Goal: Task Accomplishment & Management: Complete application form

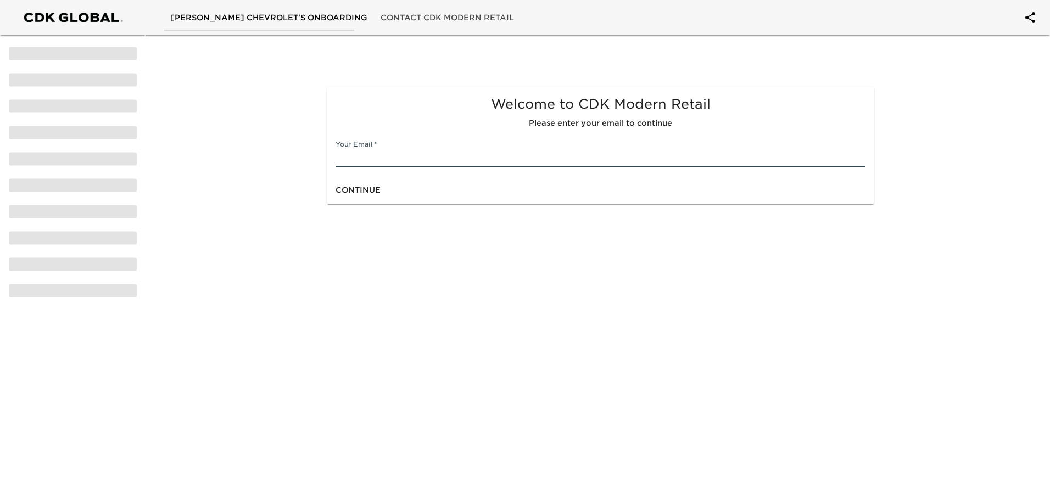
click at [369, 154] on input "text" at bounding box center [601, 158] width 530 height 18
type input "[EMAIL_ADDRESS][DOMAIN_NAME]"
click at [366, 191] on span "Continue" at bounding box center [358, 190] width 45 height 14
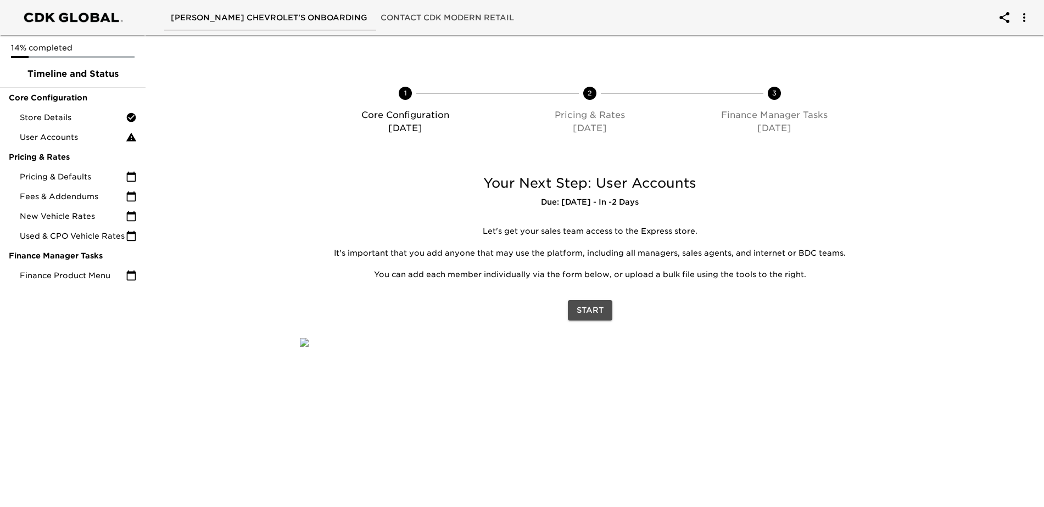
click at [587, 309] on span "Start" at bounding box center [590, 311] width 27 height 14
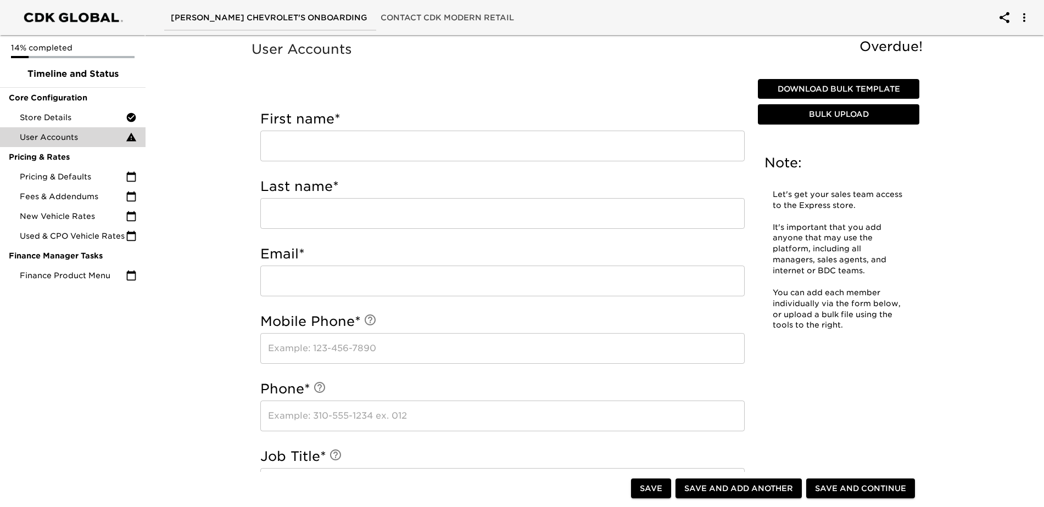
click at [333, 144] on input "text" at bounding box center [502, 146] width 484 height 31
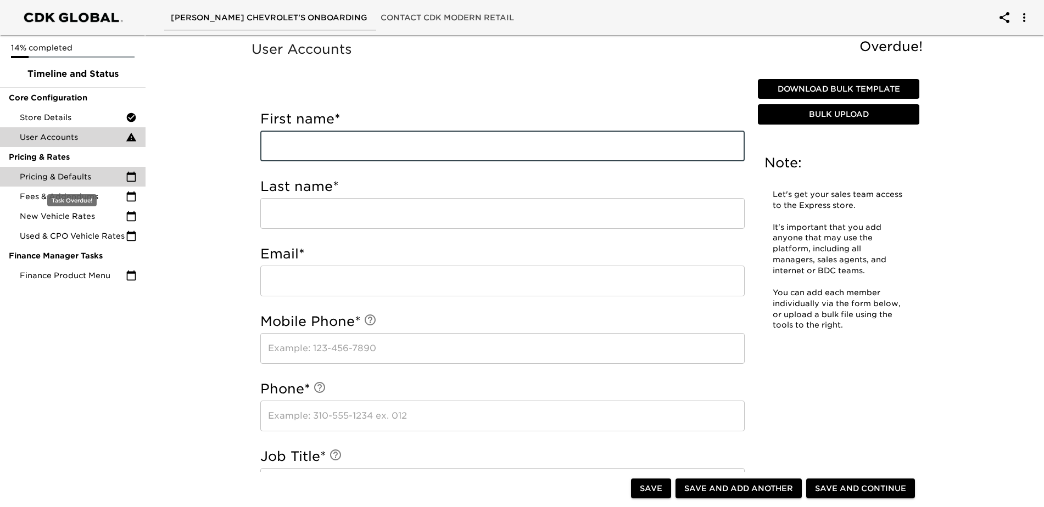
click at [130, 176] on icon at bounding box center [131, 176] width 11 height 11
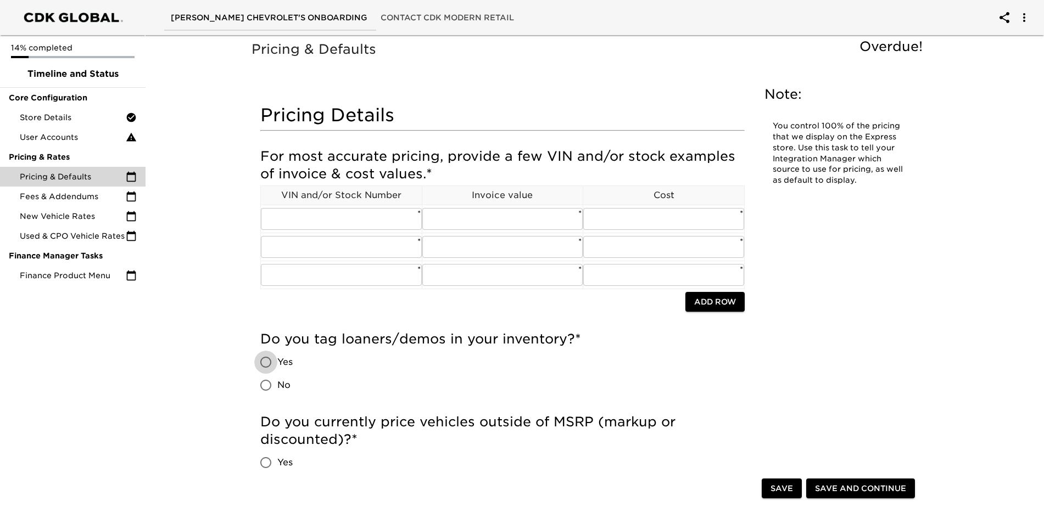
click at [266, 359] on input "Yes" at bounding box center [265, 362] width 23 height 23
radio input "true"
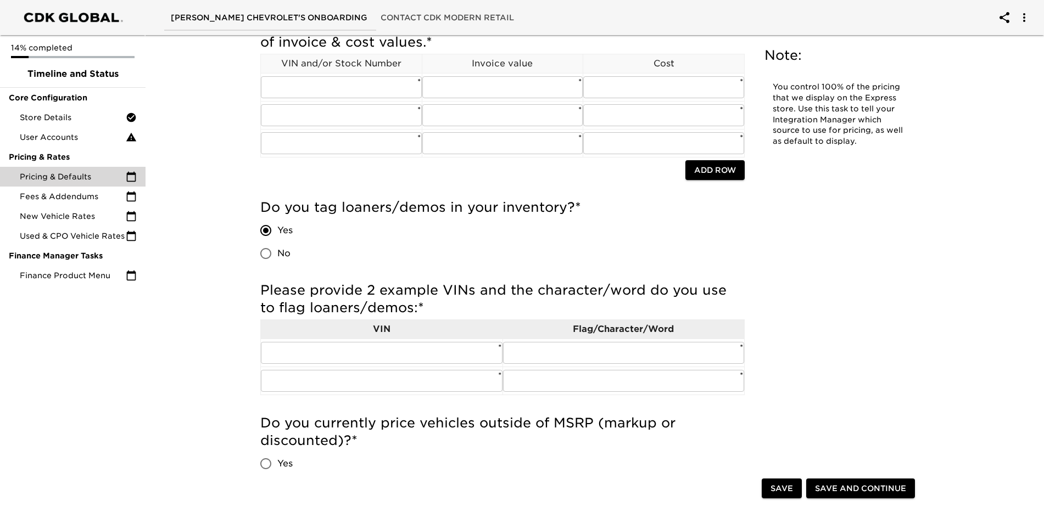
scroll to position [165, 0]
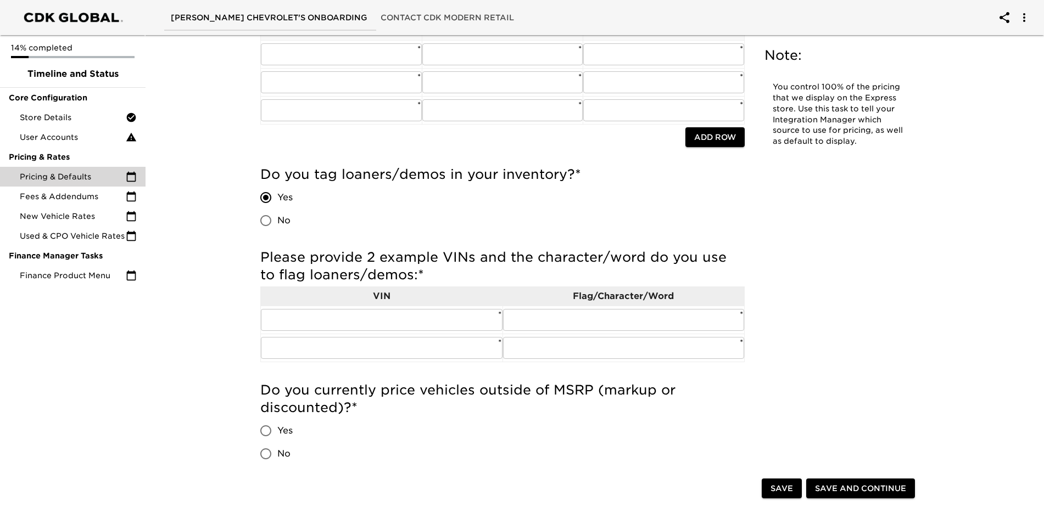
click at [261, 431] on input "Yes" at bounding box center [265, 431] width 23 height 23
radio input "true"
click at [262, 220] on input "No" at bounding box center [265, 220] width 23 height 23
radio input "true"
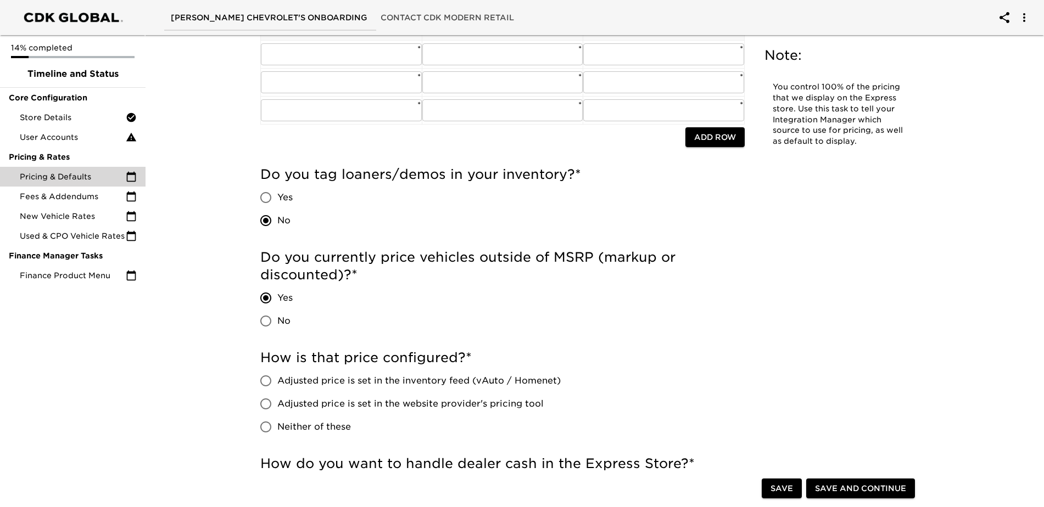
click at [264, 428] on input "Neither of these" at bounding box center [265, 427] width 23 height 23
radio input "true"
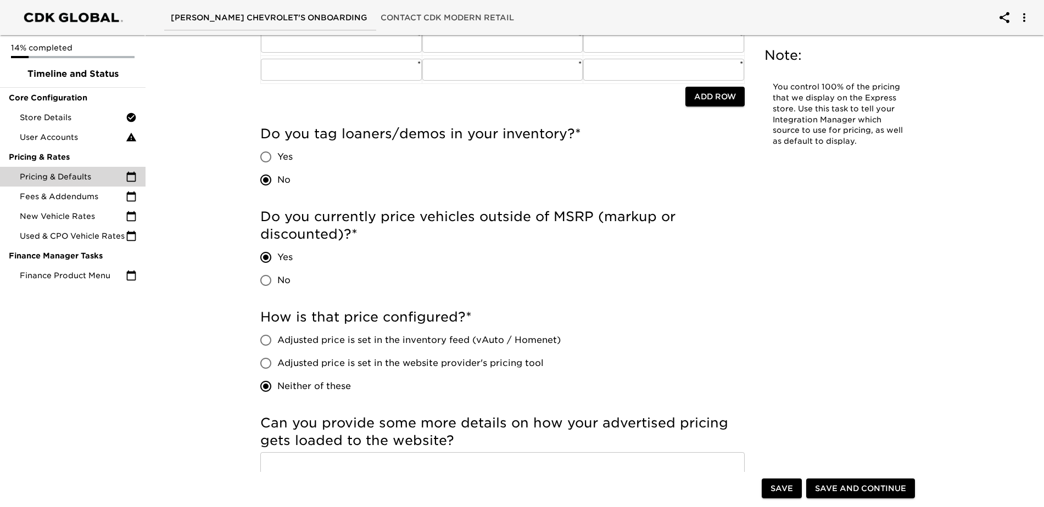
scroll to position [439, 0]
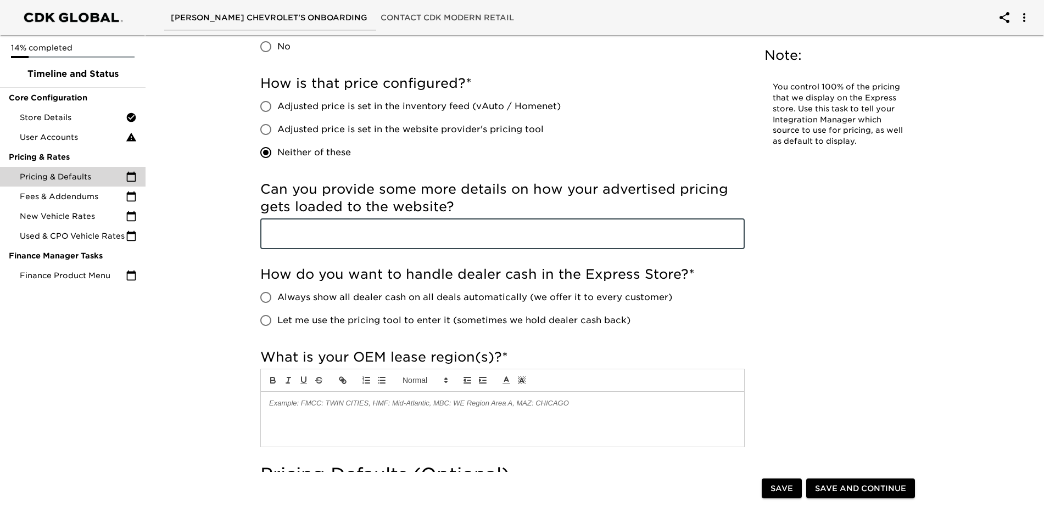
click at [286, 236] on input "text" at bounding box center [502, 234] width 484 height 31
type input "d"
type input "D2C2"
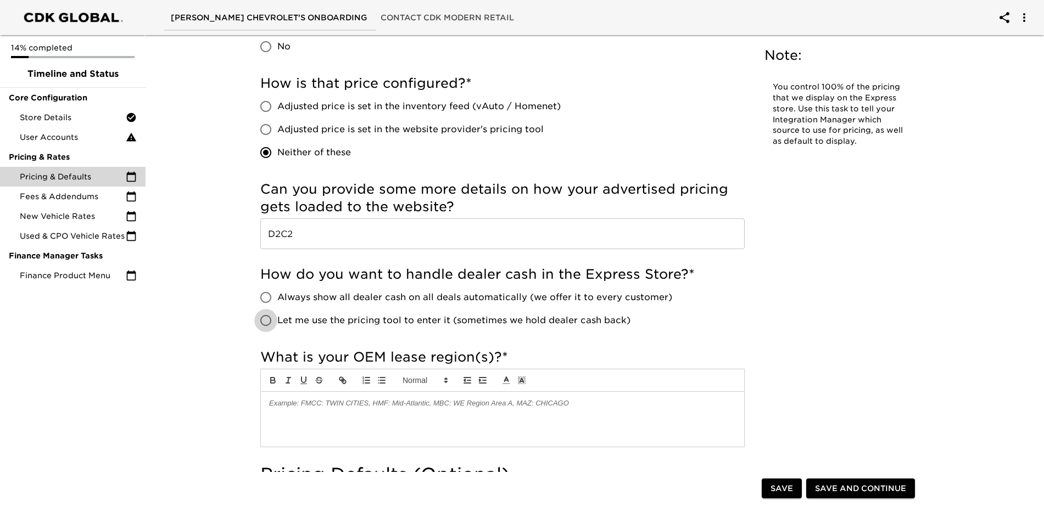
click at [269, 319] on input "Let me use the pricing tool to enter it (sometimes we hold dealer cash back)" at bounding box center [265, 320] width 23 height 23
radio input "true"
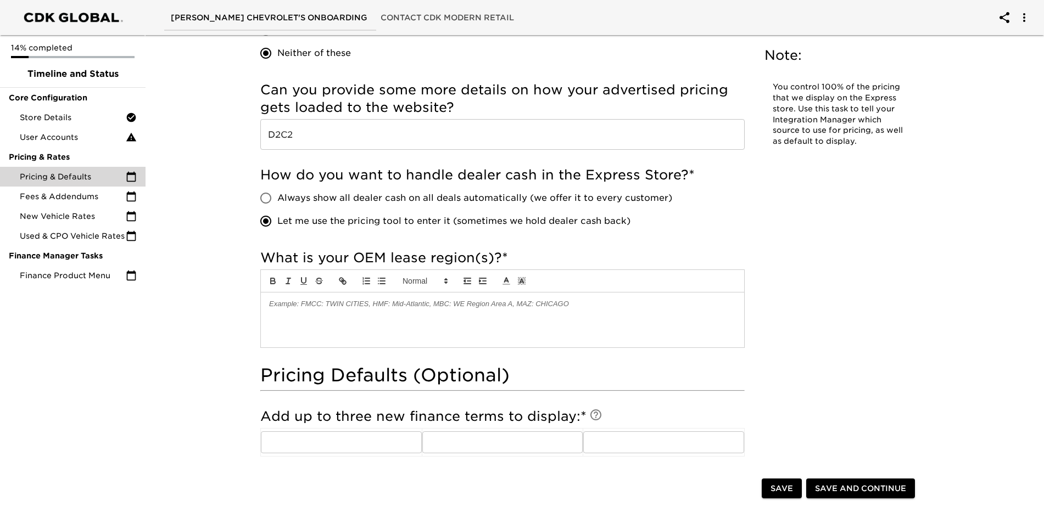
scroll to position [549, 0]
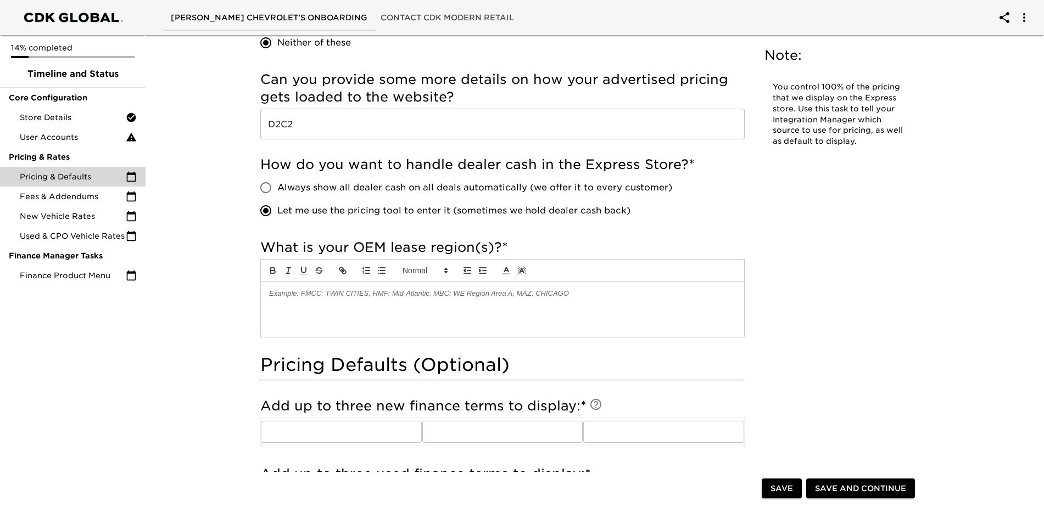
click at [272, 295] on p at bounding box center [502, 294] width 467 height 10
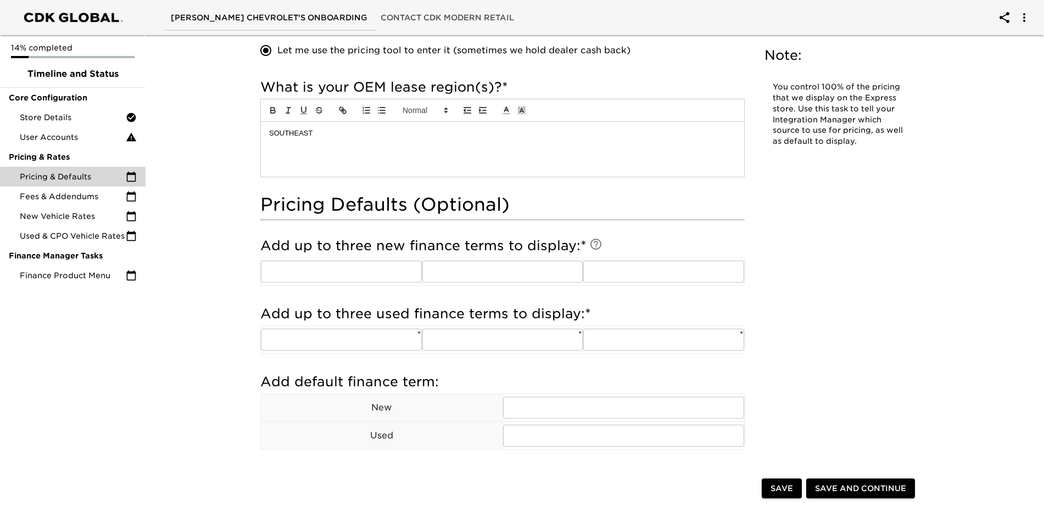
scroll to position [714, 0]
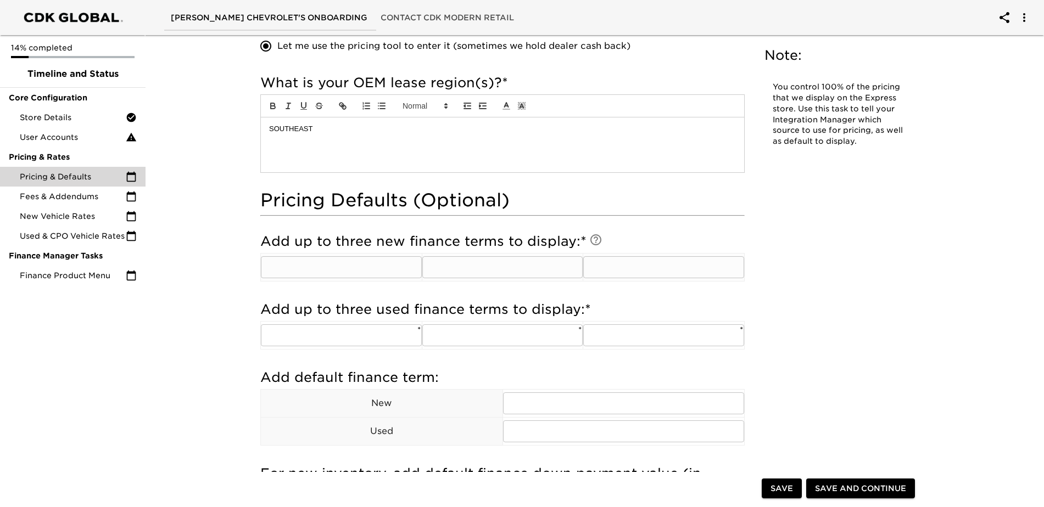
click at [295, 274] on input "text" at bounding box center [341, 267] width 161 height 22
type input "60"
type input "72"
type input "84"
type input "60"
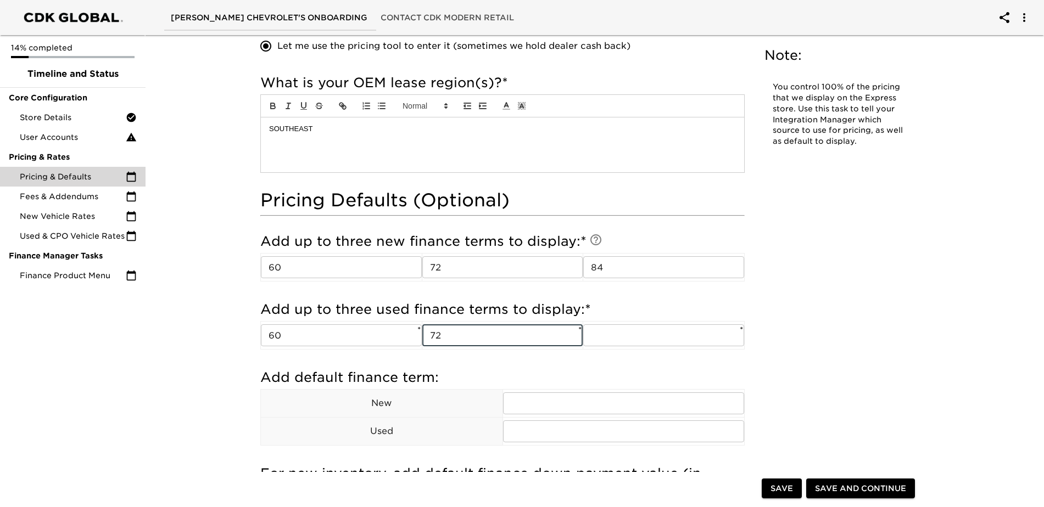
type input "72"
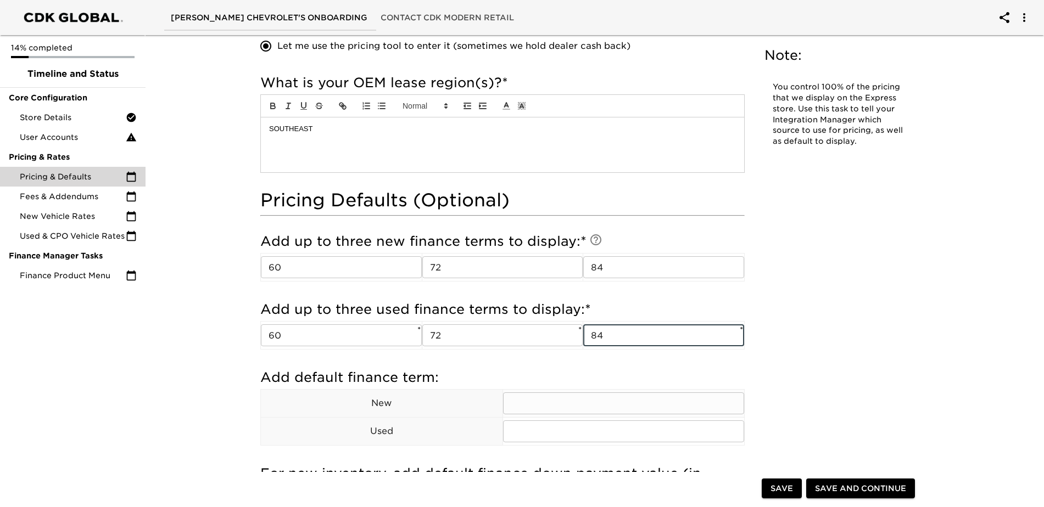
type input "84"
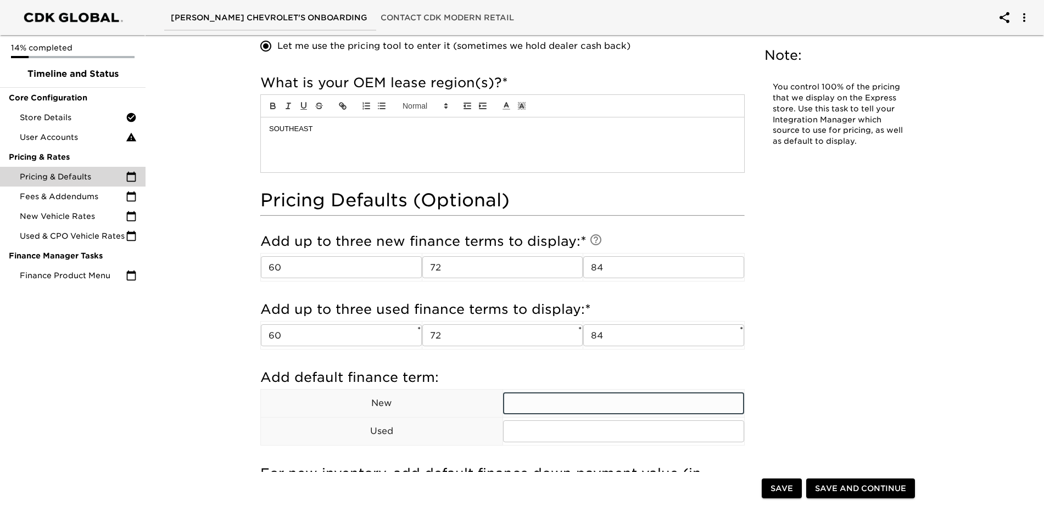
click at [520, 411] on input "text" at bounding box center [624, 404] width 242 height 22
type input "72"
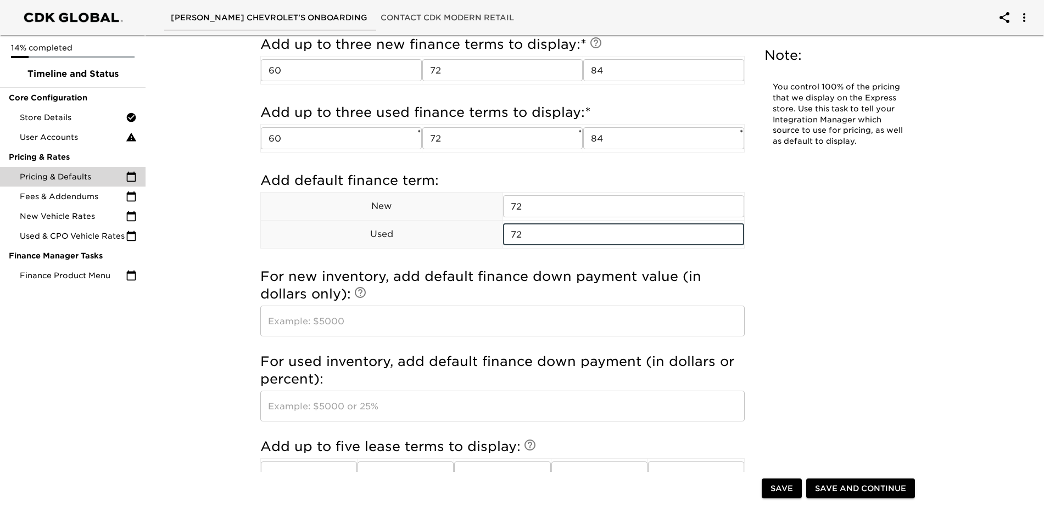
scroll to position [934, 0]
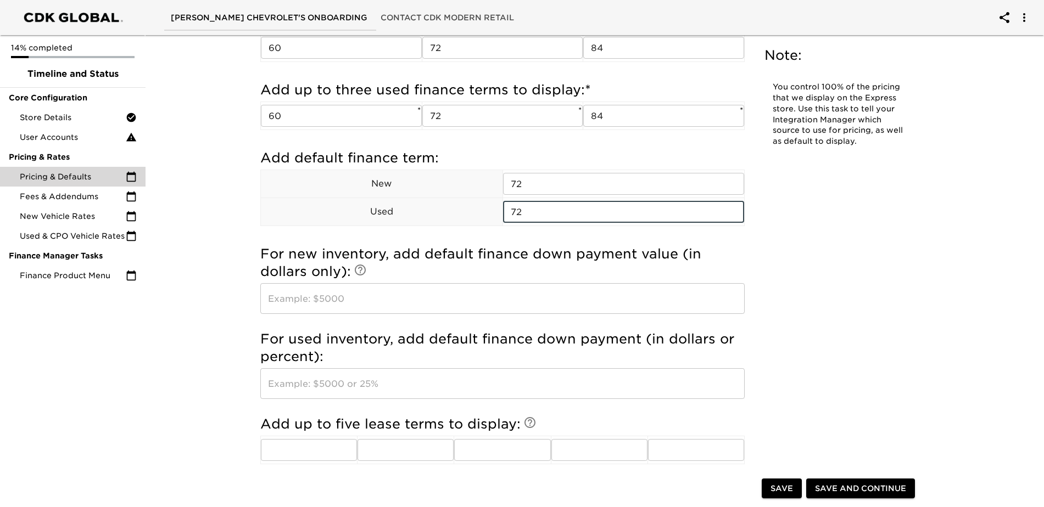
type input "72"
click at [293, 308] on input "text" at bounding box center [502, 298] width 484 height 31
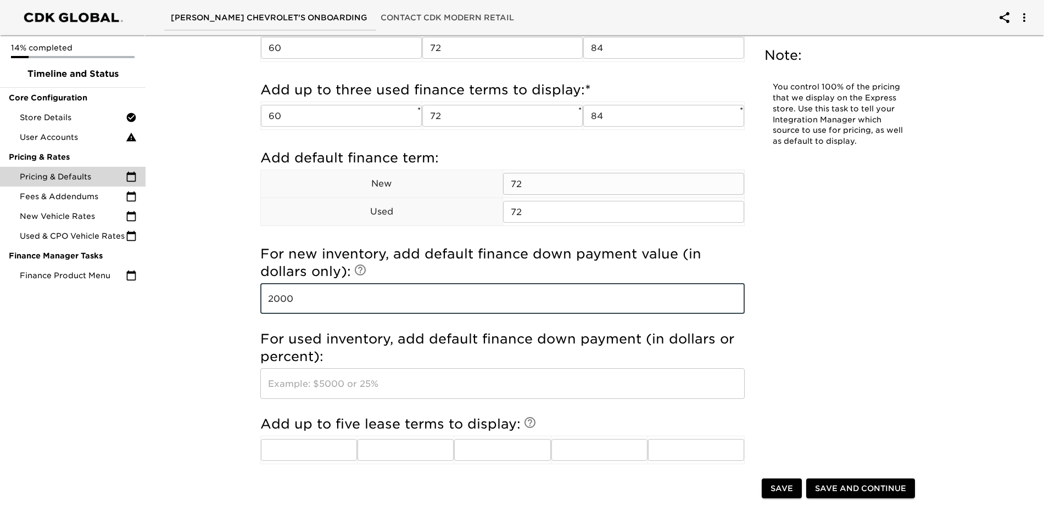
type input "2000"
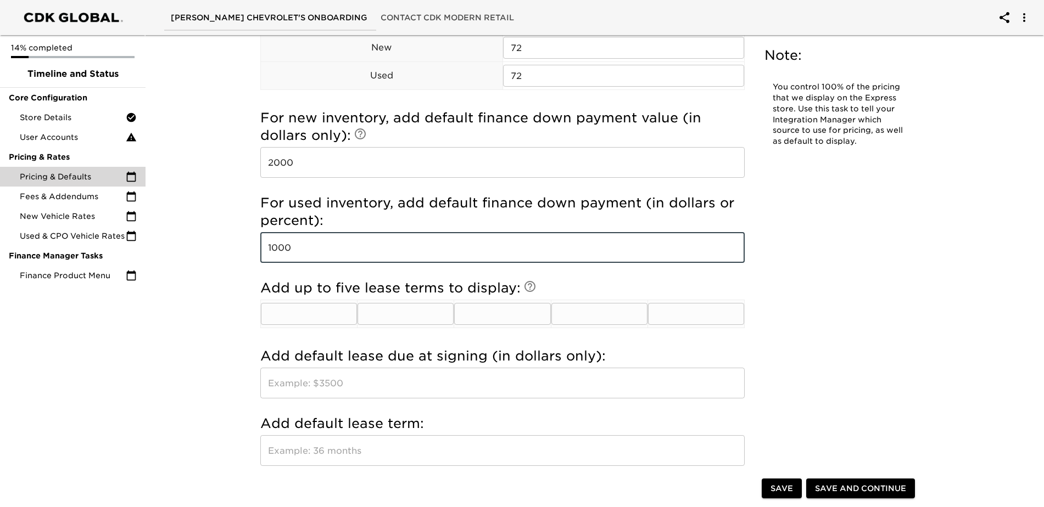
scroll to position [1098, 0]
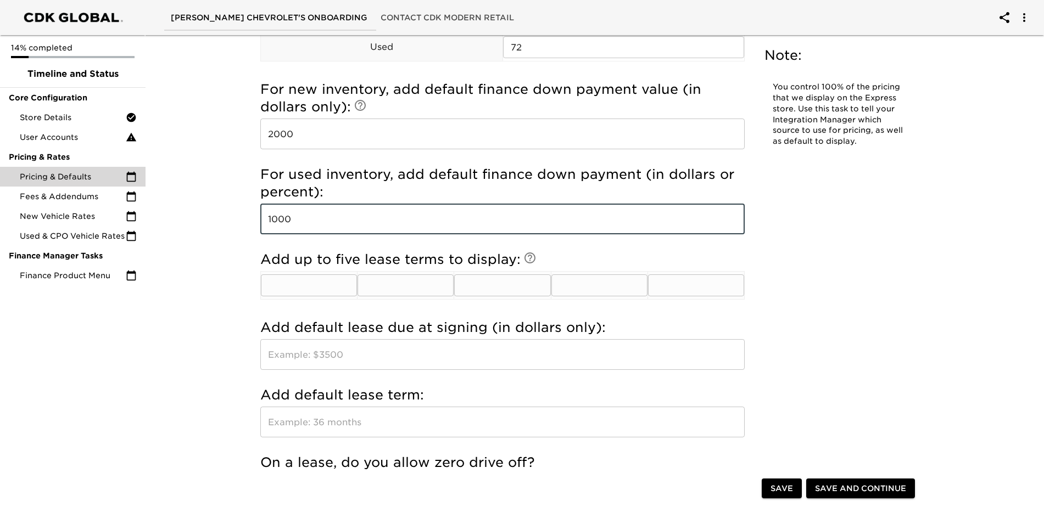
type input "1000"
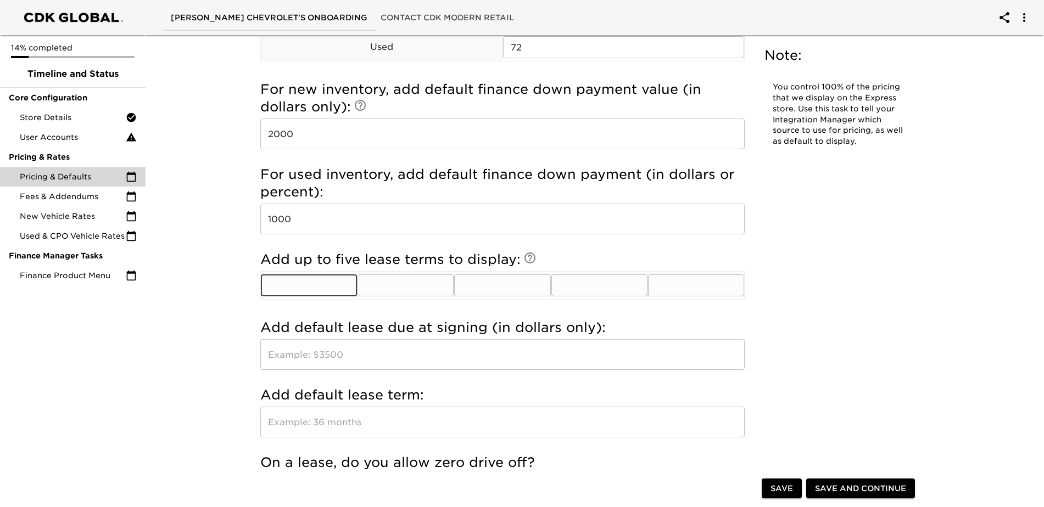
click at [329, 288] on input "text" at bounding box center [309, 286] width 96 height 22
type input "24"
type input "36"
type input "39"
click at [349, 352] on input "text" at bounding box center [502, 354] width 484 height 31
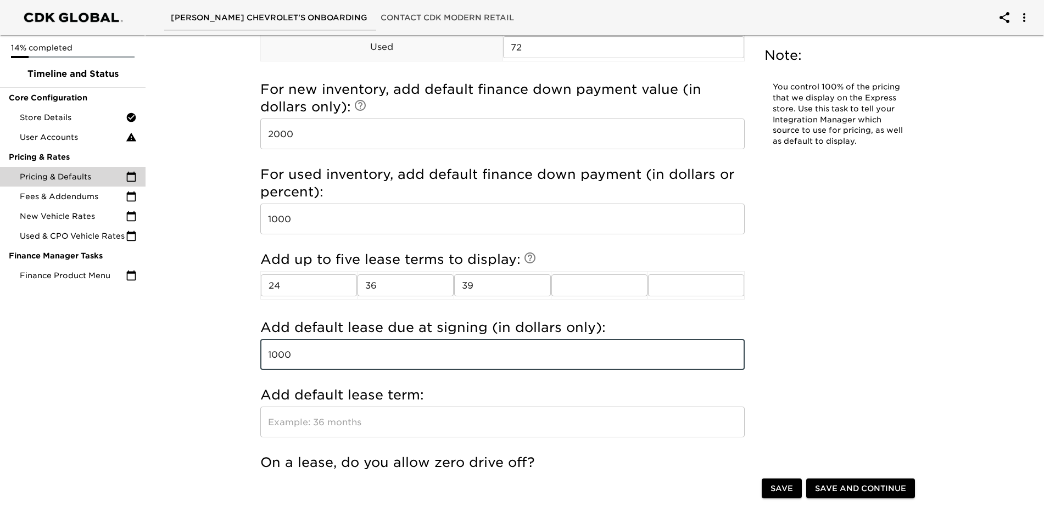
type input "1000"
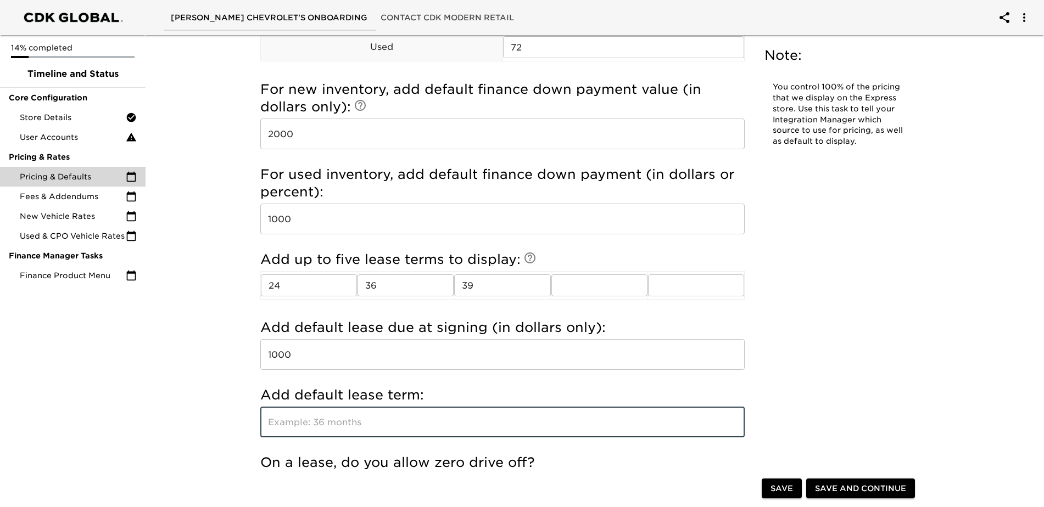
click at [314, 430] on input "text" at bounding box center [502, 422] width 484 height 31
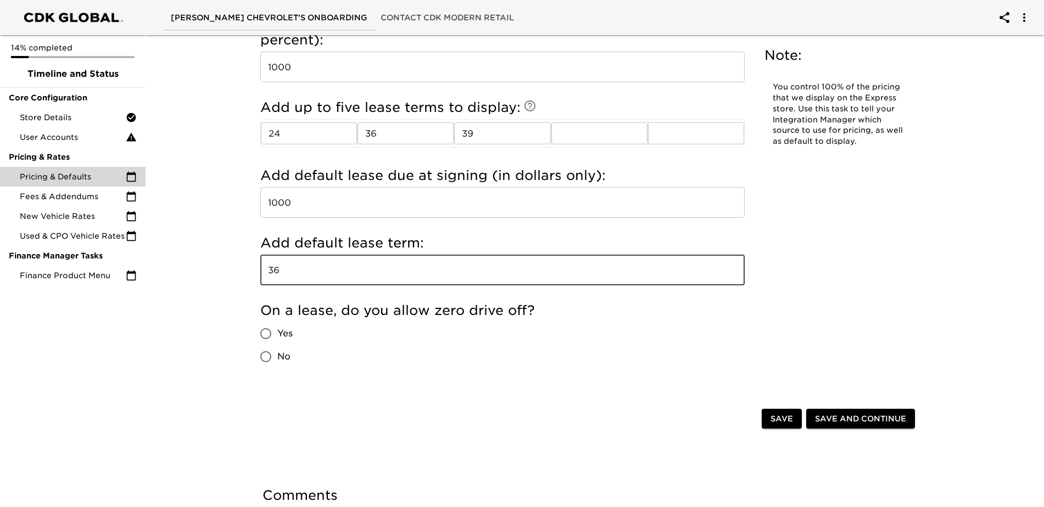
scroll to position [1338, 0]
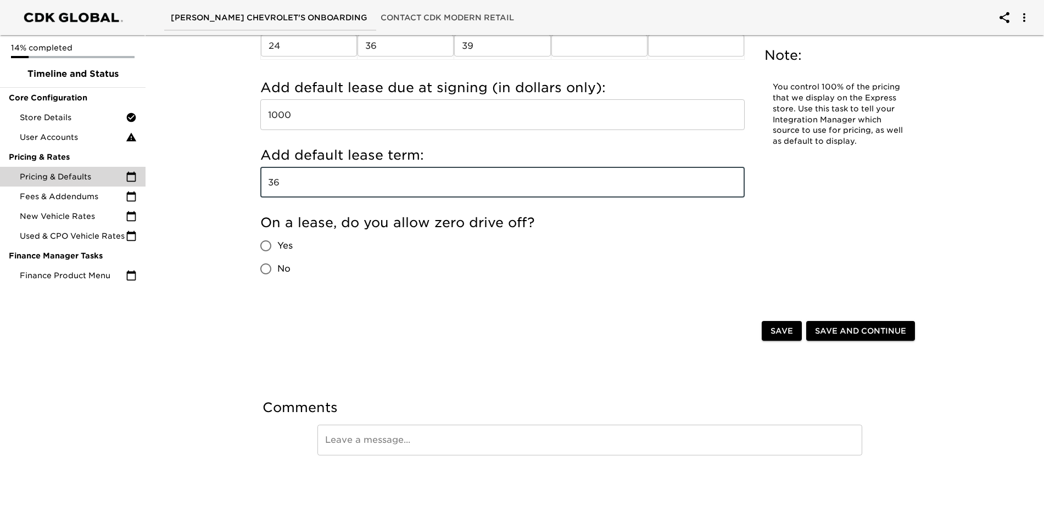
type input "36"
click at [269, 247] on input "Yes" at bounding box center [265, 245] width 23 height 23
radio input "true"
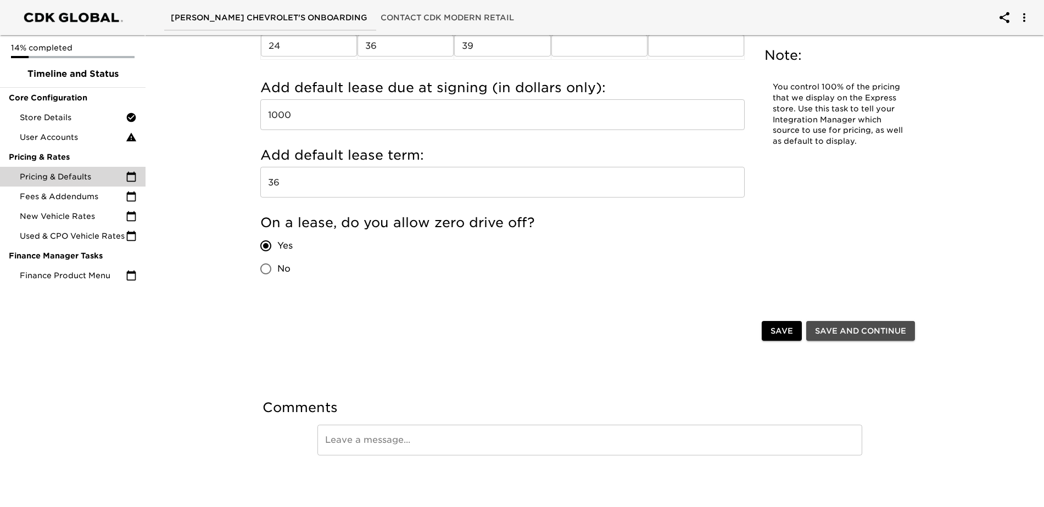
click at [864, 328] on span "Save and Continue" at bounding box center [860, 332] width 91 height 14
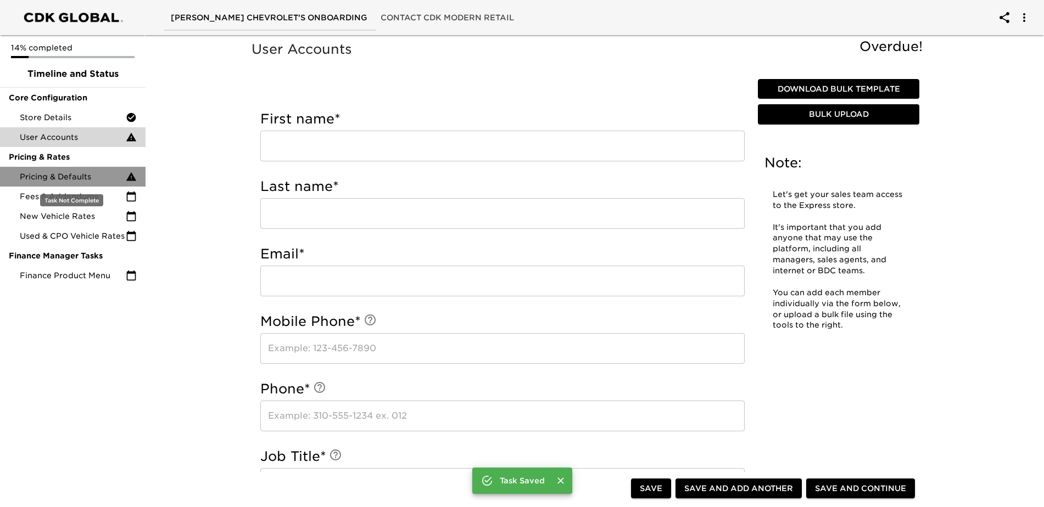
click at [80, 176] on span "Pricing & Defaults" at bounding box center [73, 176] width 106 height 11
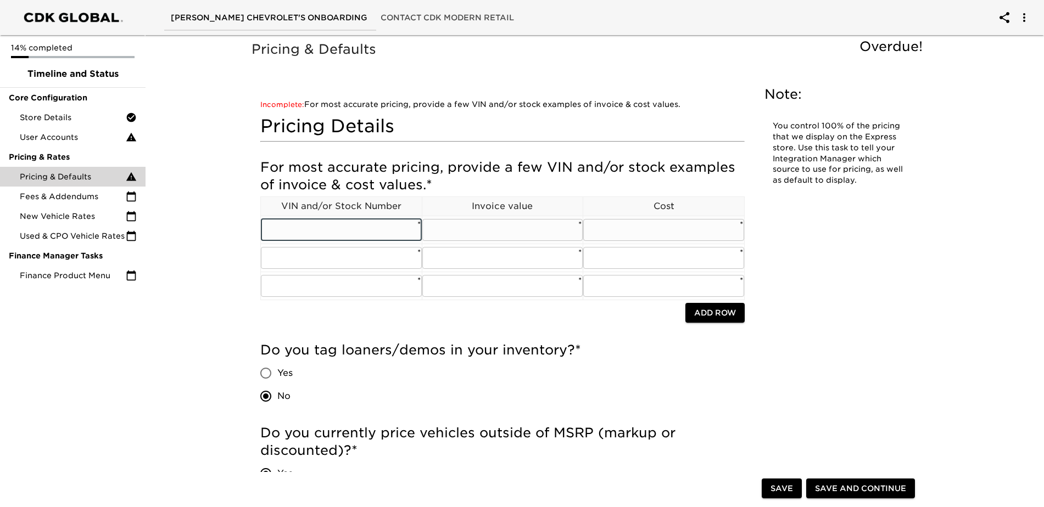
click at [326, 233] on input "text" at bounding box center [341, 230] width 161 height 22
paste input "[US_VEHICLE_IDENTIFICATION_NUMBER]"
type input "[US_VEHICLE_IDENTIFICATION_NUMBER]"
click at [497, 226] on input "text" at bounding box center [502, 230] width 161 height 22
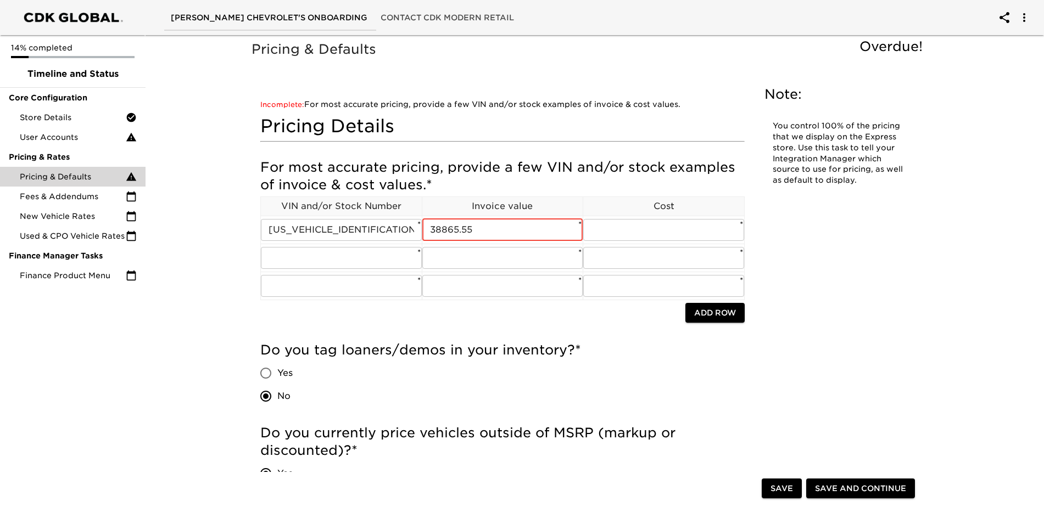
type input "38865.55"
type input "37730.50"
click at [427, 230] on input "38865.55" at bounding box center [502, 230] width 161 height 22
click at [677, 229] on input "37730.50" at bounding box center [663, 230] width 161 height 22
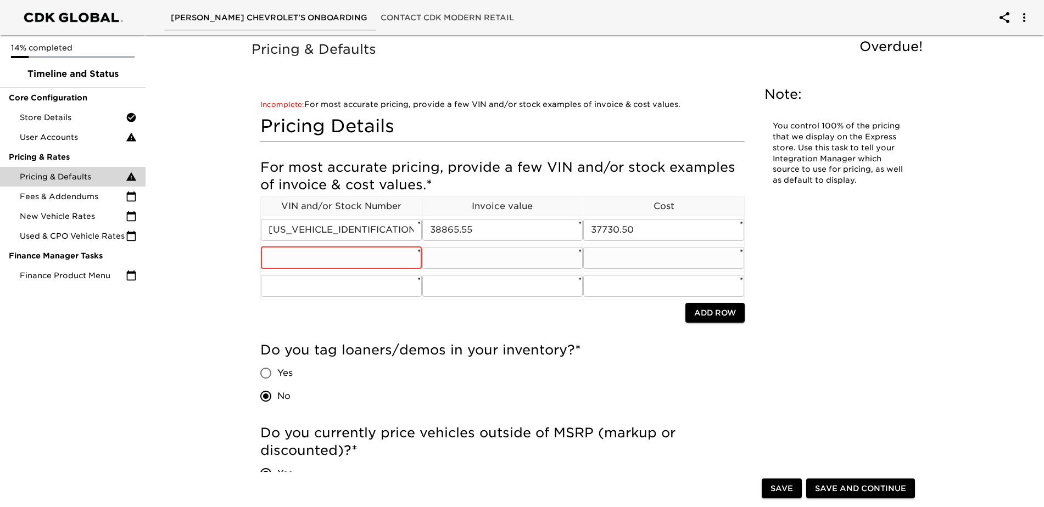
click at [299, 264] on input "text" at bounding box center [341, 258] width 161 height 22
paste input "[US_VEHICLE_IDENTIFICATION_NUMBER]"
type input "[US_VEHICLE_IDENTIFICATION_NUMBER]"
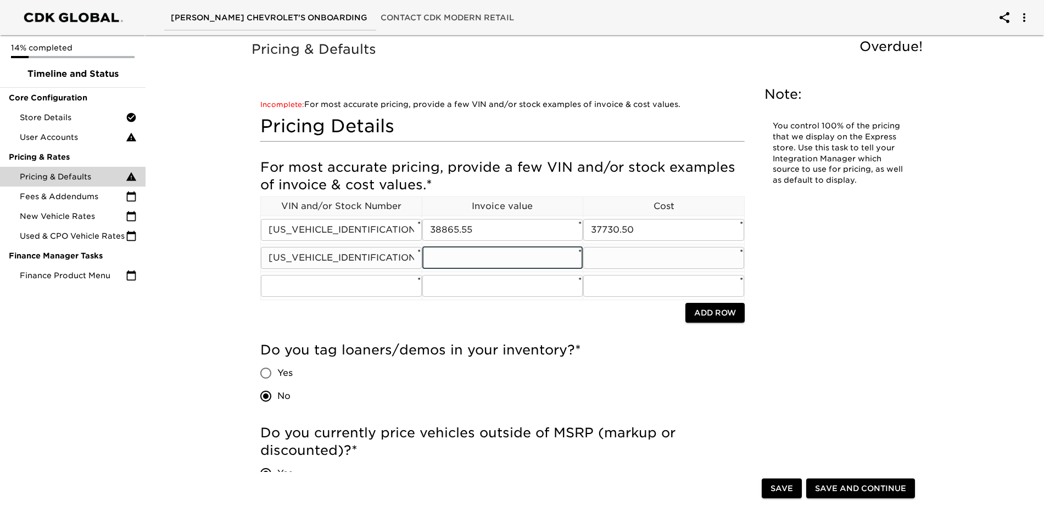
click at [445, 264] on input "text" at bounding box center [502, 258] width 161 height 22
click at [448, 255] on input "text" at bounding box center [502, 258] width 161 height 22
type input "50153.65"
type input "48671.80"
click at [649, 256] on input "48671.80" at bounding box center [663, 258] width 161 height 22
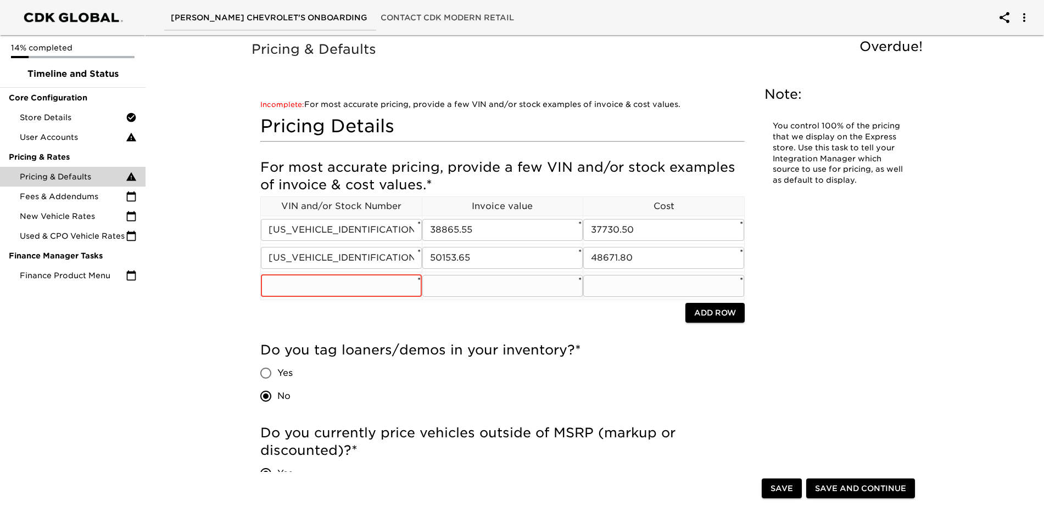
click at [334, 288] on input "text" at bounding box center [341, 286] width 161 height 22
paste input "[US_VEHICLE_IDENTIFICATION_NUMBER]"
type input "[US_VEHICLE_IDENTIFICATION_NUMBER]"
click at [450, 282] on input "text" at bounding box center [502, 286] width 161 height 22
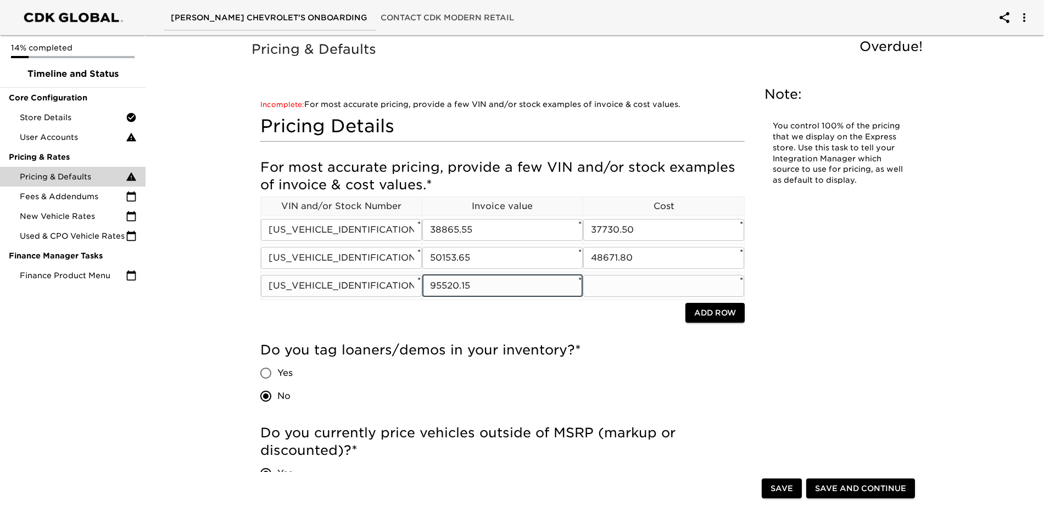
type input "95520.15"
click at [606, 287] on input "text" at bounding box center [663, 286] width 161 height 22
type input "92622.90"
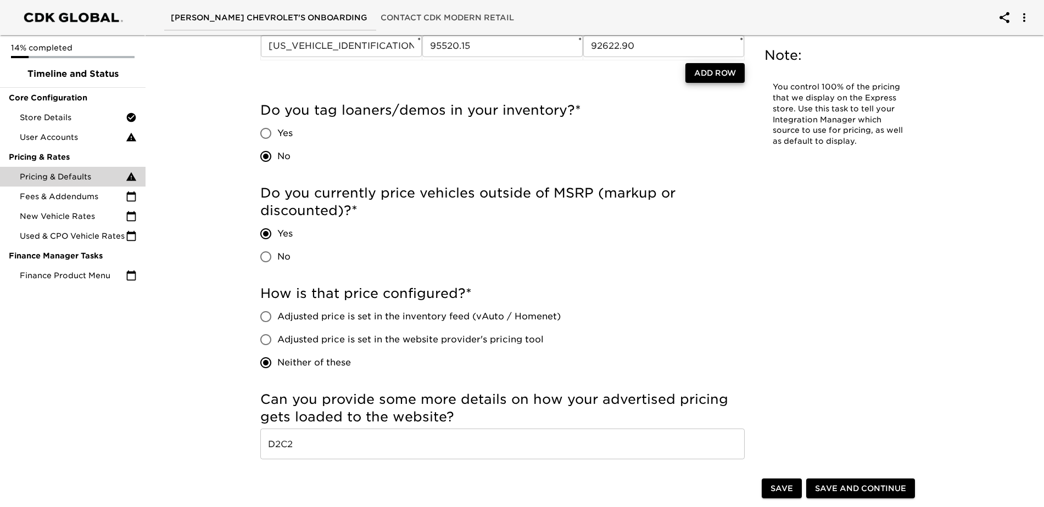
scroll to position [275, 0]
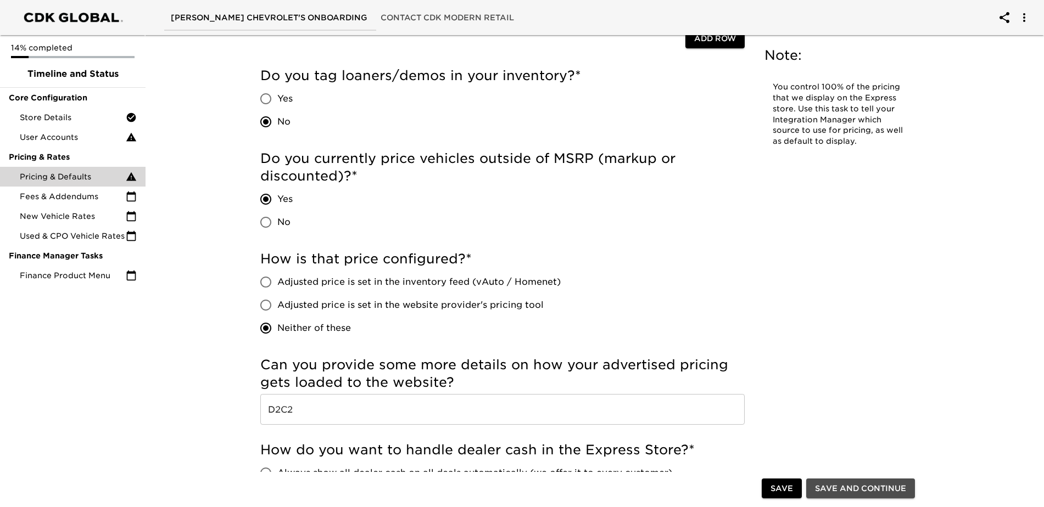
click at [853, 487] on span "Save and Continue" at bounding box center [860, 489] width 91 height 14
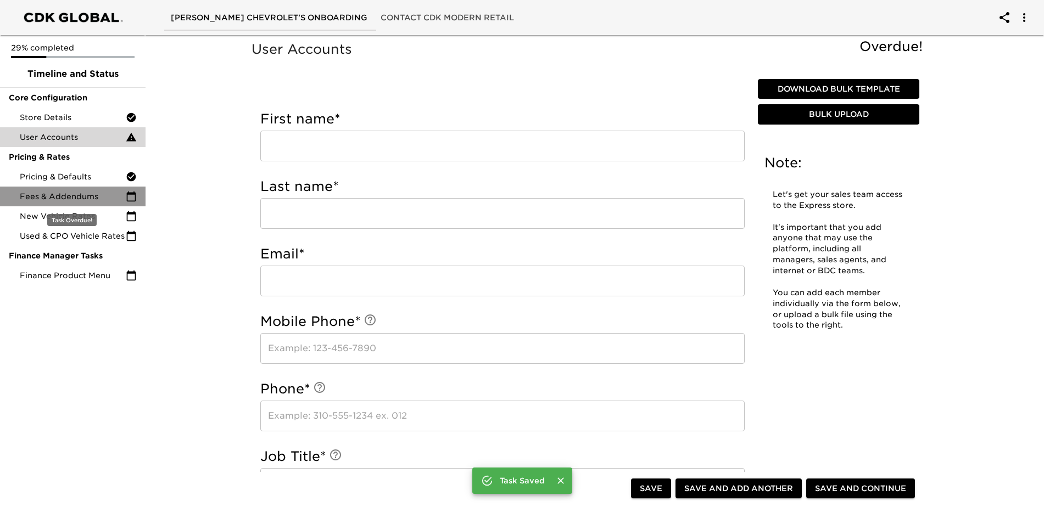
click at [127, 195] on icon at bounding box center [131, 197] width 9 height 10
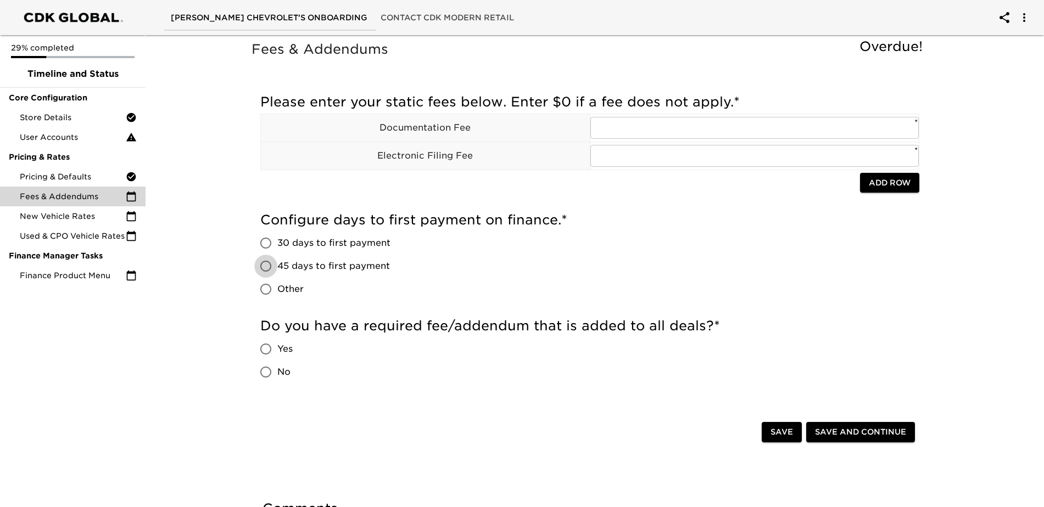
click at [265, 268] on input "45 days to first payment" at bounding box center [265, 266] width 23 height 23
radio input "true"
click at [629, 126] on input "text" at bounding box center [754, 128] width 329 height 22
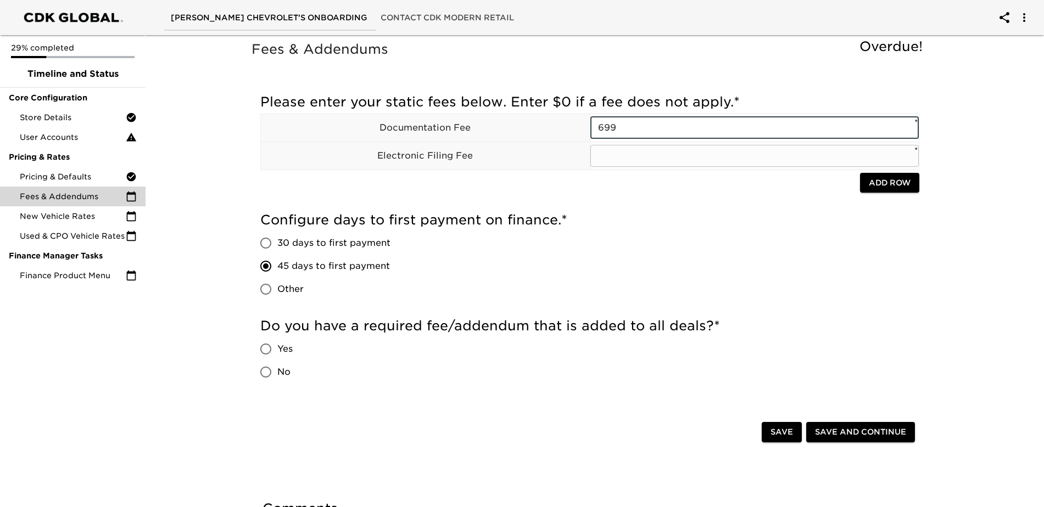
type input "699"
click at [604, 152] on input "text" at bounding box center [754, 156] width 329 height 22
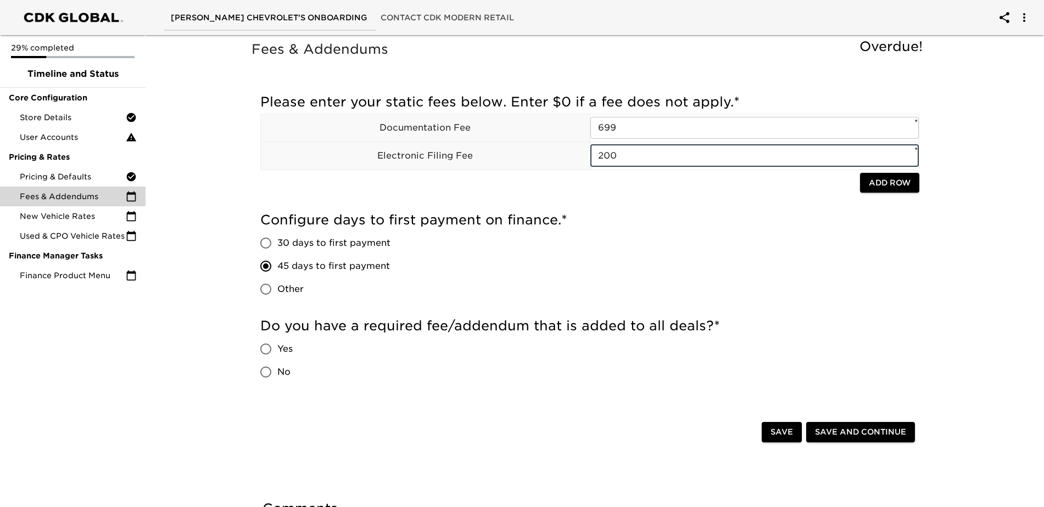
type input "200"
click at [275, 373] on input "No" at bounding box center [265, 372] width 23 height 23
radio input "true"
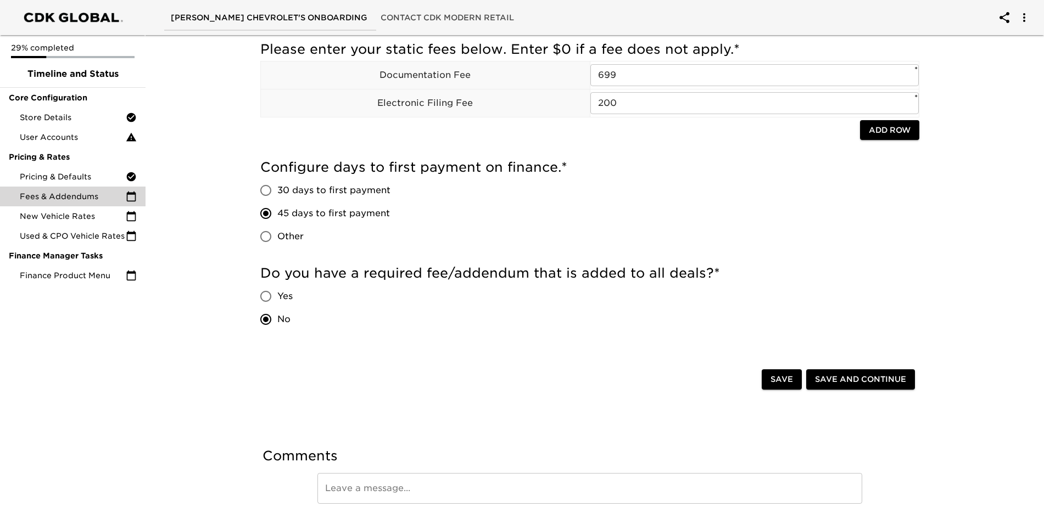
scroll to position [101, 0]
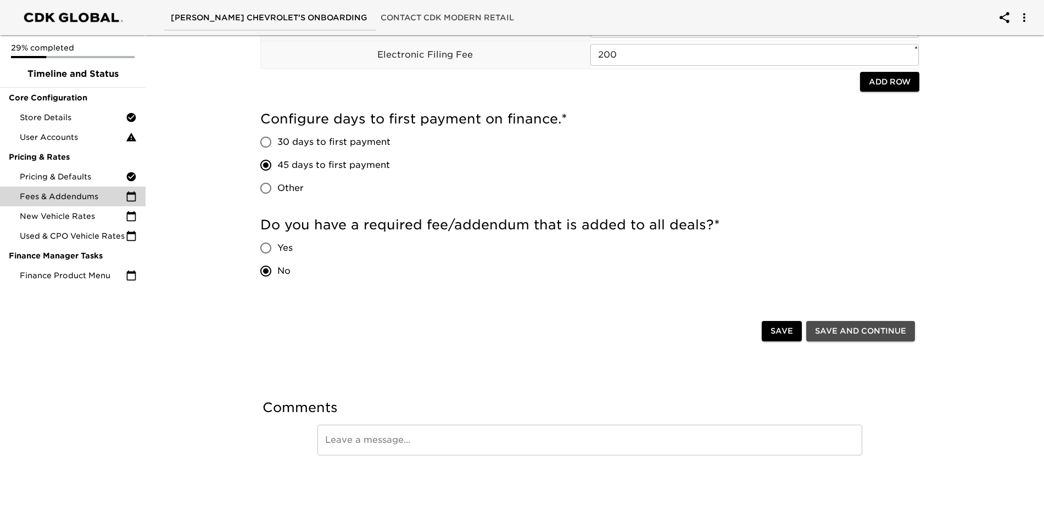
click at [839, 335] on span "Save and Continue" at bounding box center [860, 332] width 91 height 14
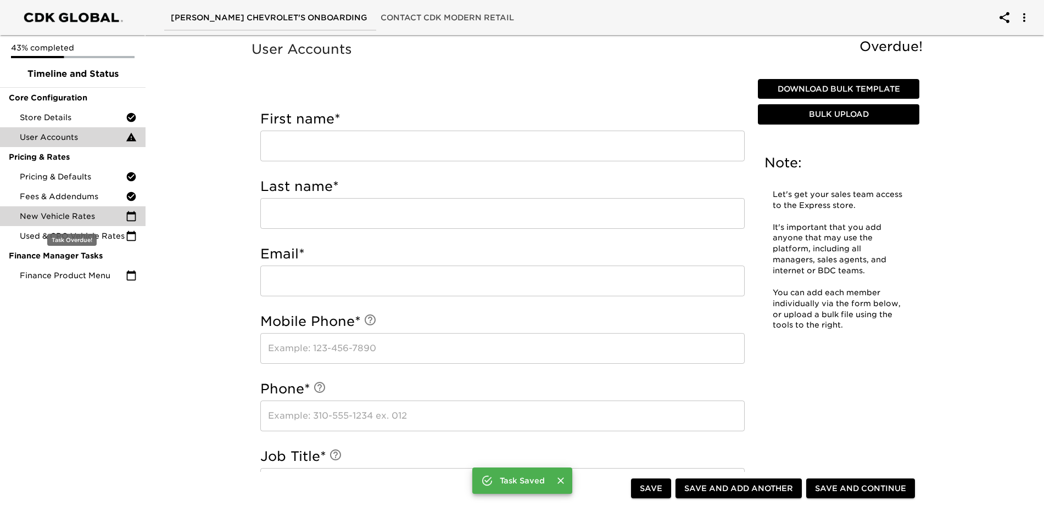
click at [135, 215] on icon at bounding box center [131, 216] width 9 height 10
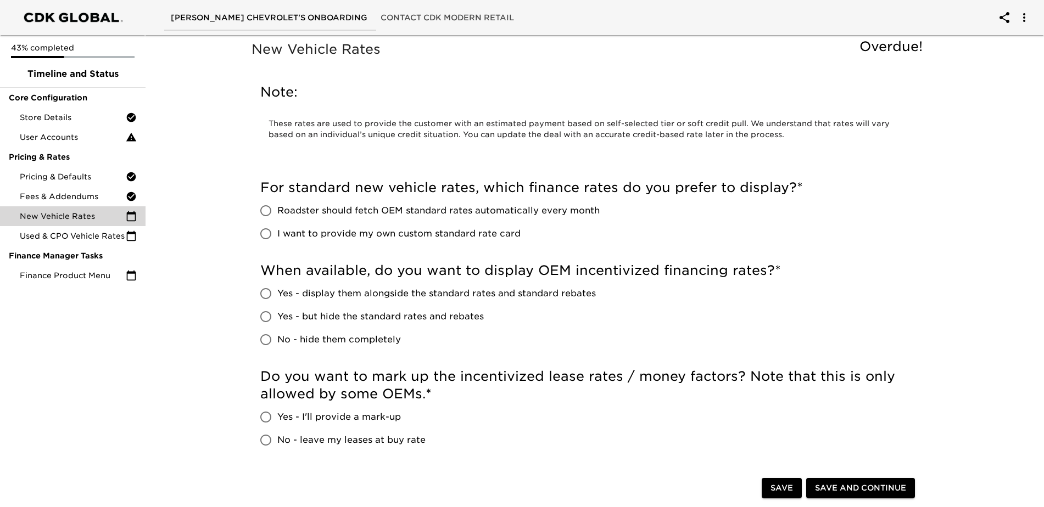
click at [265, 209] on input "Roadster should fetch OEM standard rates automatically every month" at bounding box center [265, 210] width 23 height 23
radio input "true"
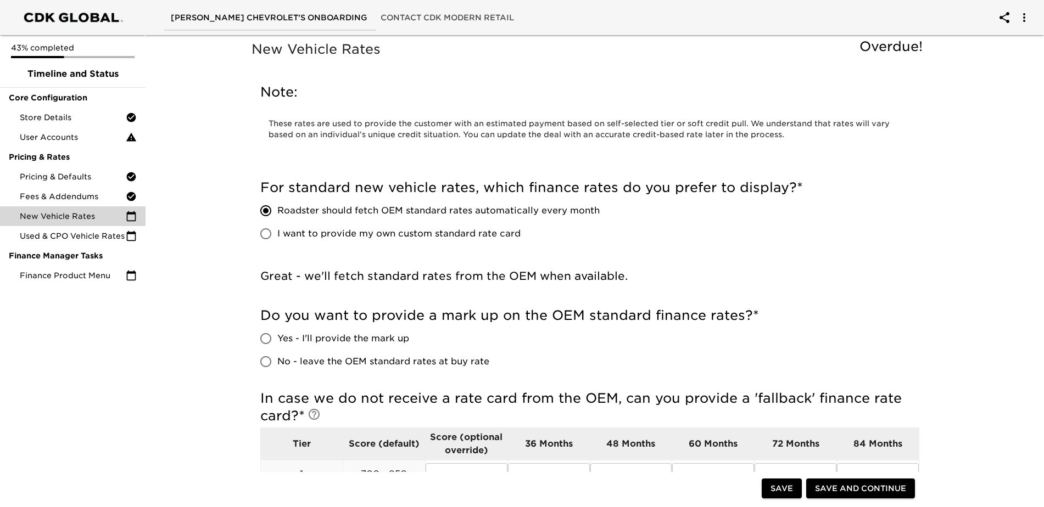
click at [266, 365] on input "No - leave the OEM standard rates at buy rate" at bounding box center [265, 361] width 23 height 23
radio input "true"
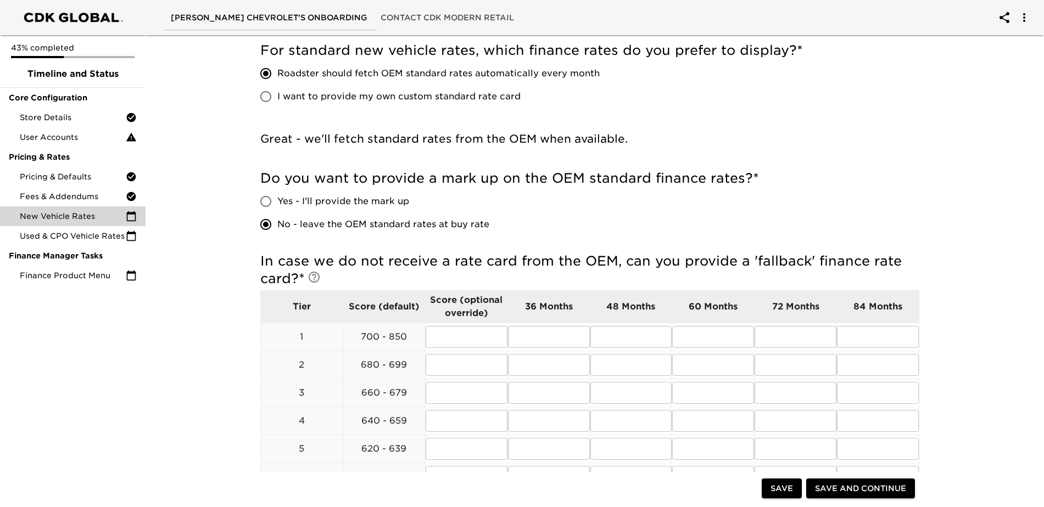
scroll to position [220, 0]
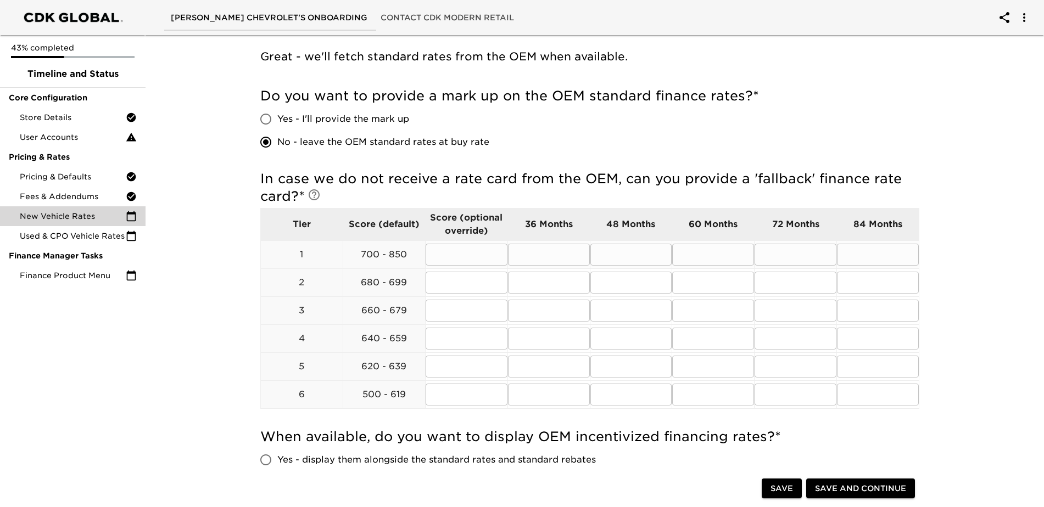
click at [543, 250] on input "text" at bounding box center [549, 255] width 82 height 22
type input "5.99"
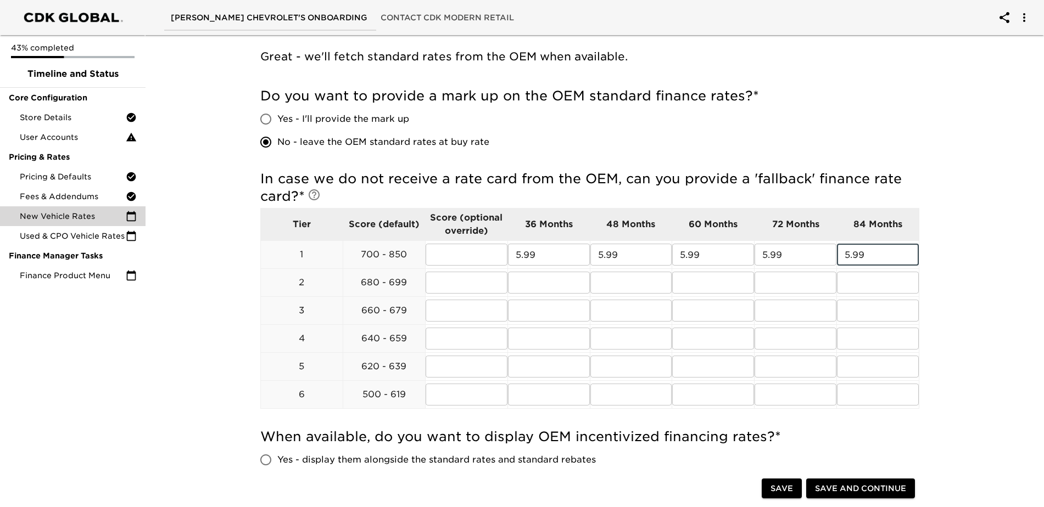
type input "5.99"
type input "7.99"
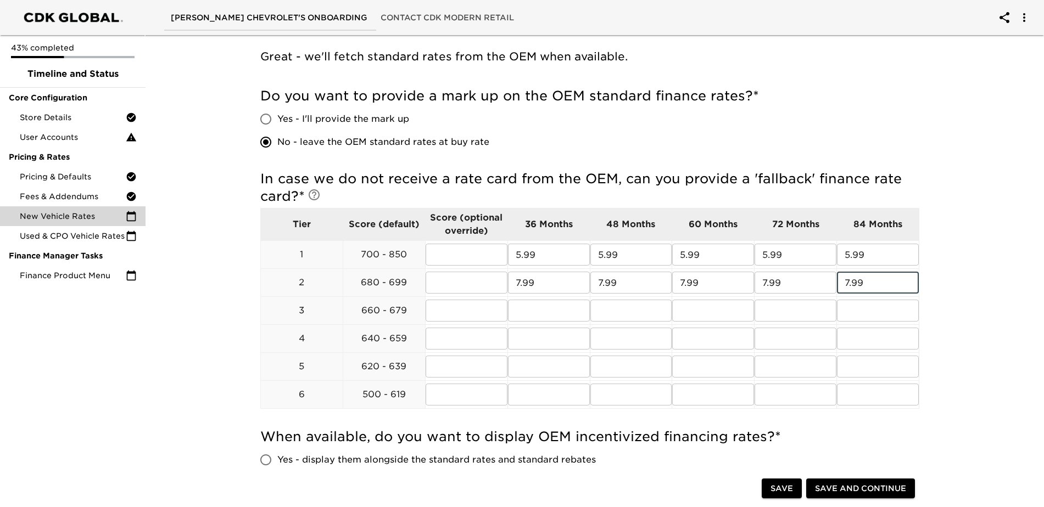
type input "7.99"
type input "10.99"
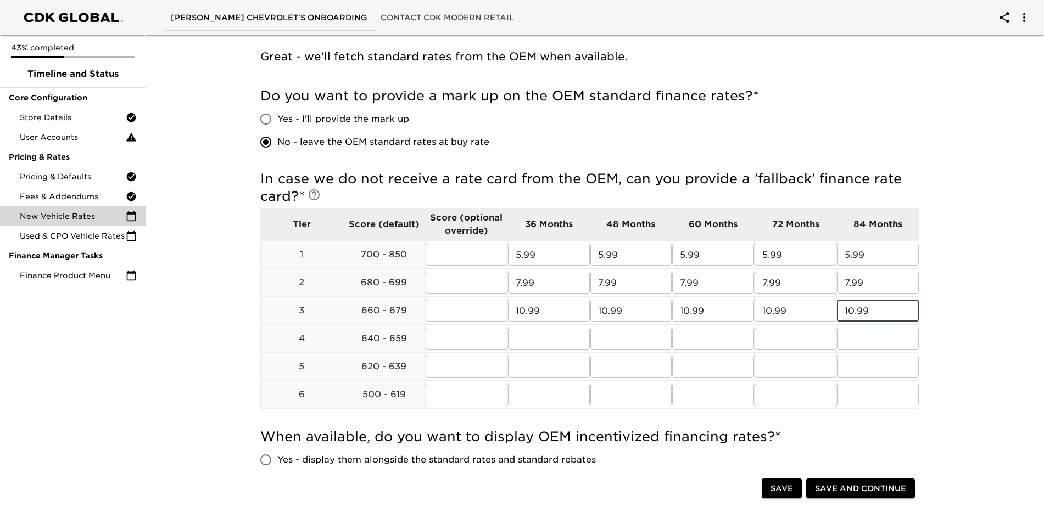
type input "10.99"
type input "12.99"
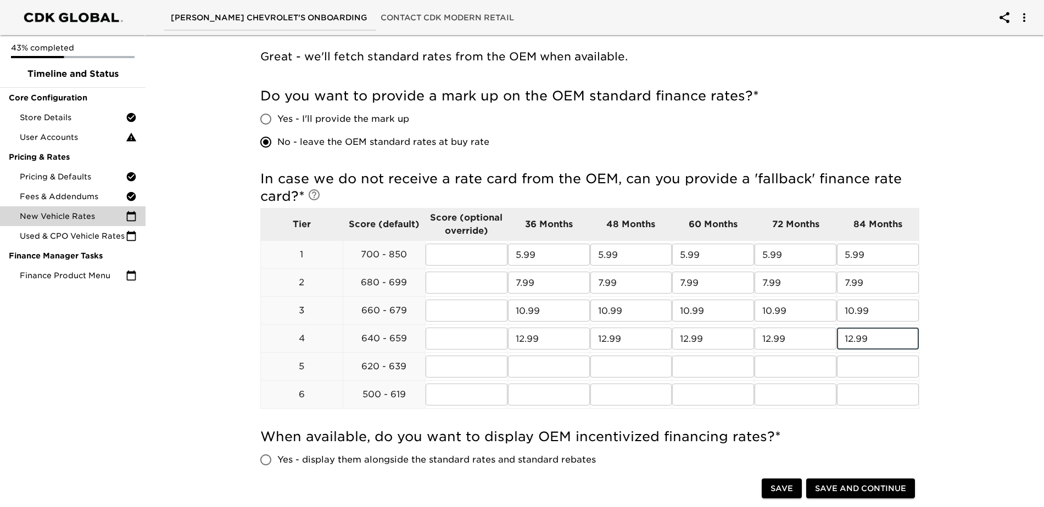
type input "12.99"
type input "13.99"
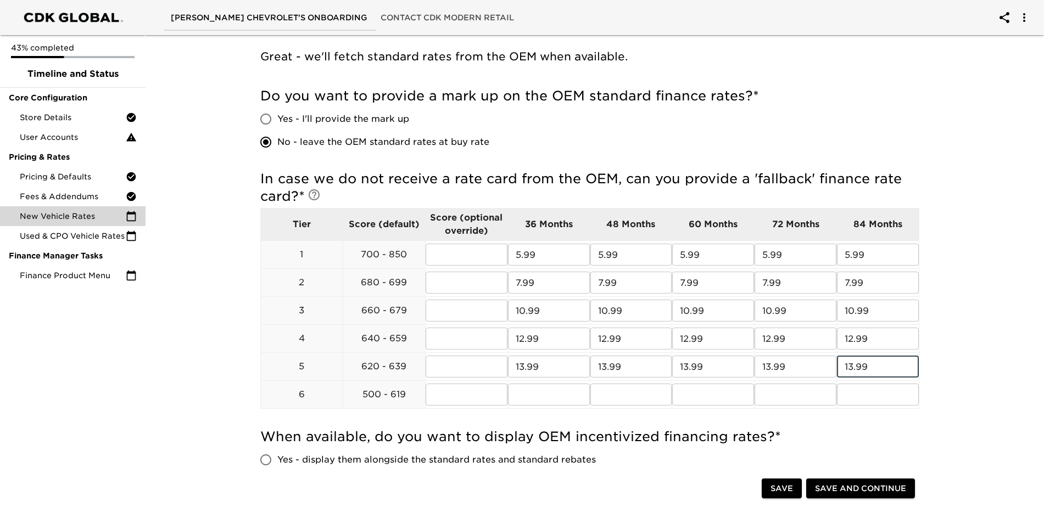
type input "13.99"
type input "18.99"
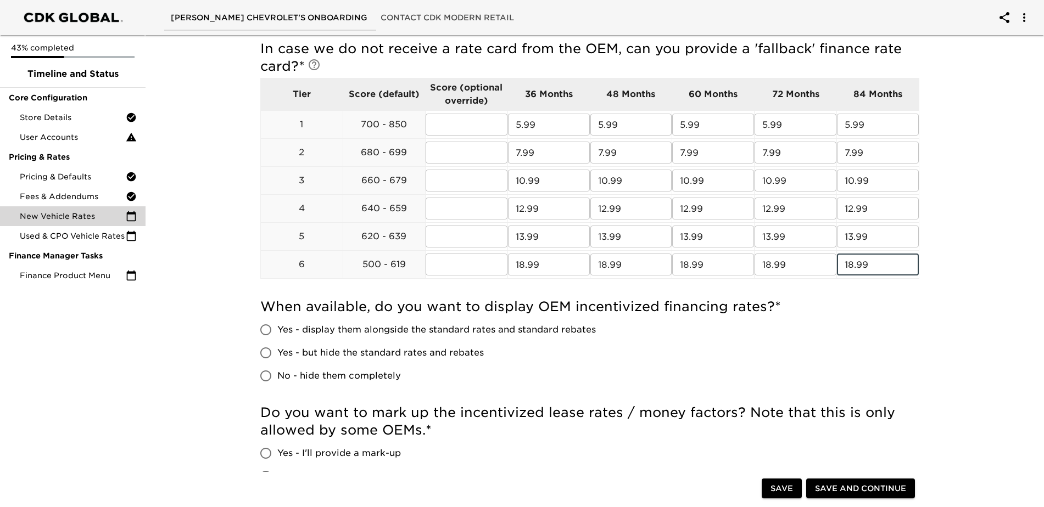
scroll to position [384, 0]
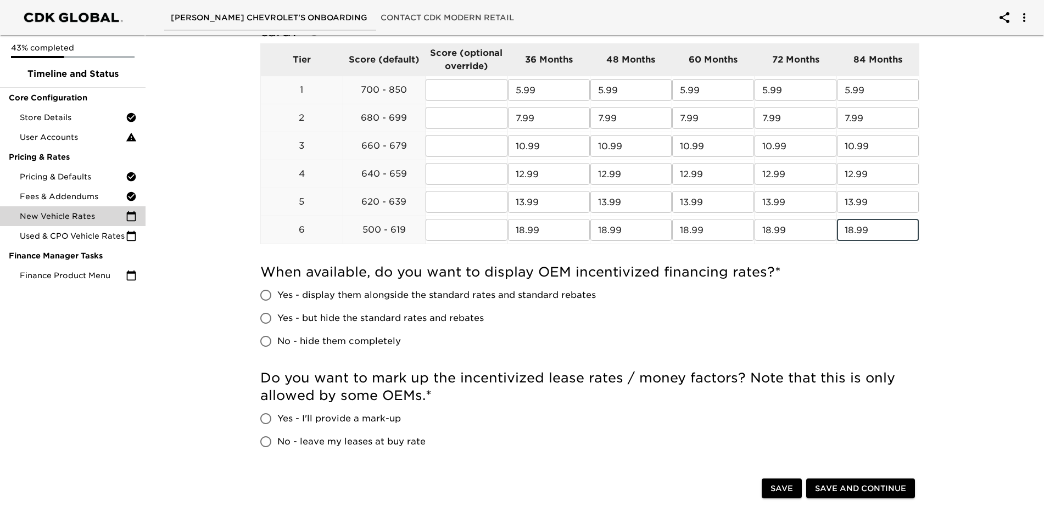
type input "18.99"
click at [265, 343] on input "No - hide them completely" at bounding box center [265, 341] width 23 height 23
radio input "true"
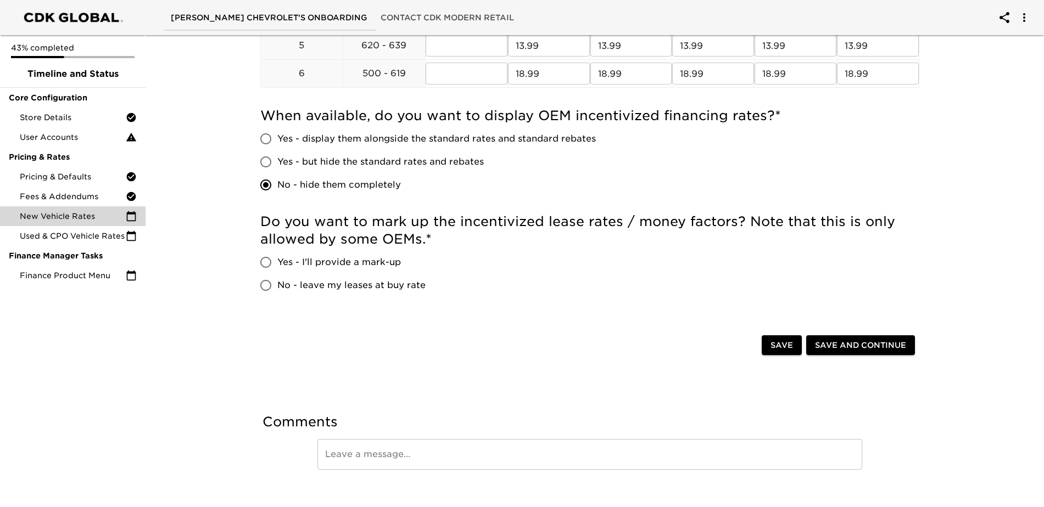
scroll to position [549, 0]
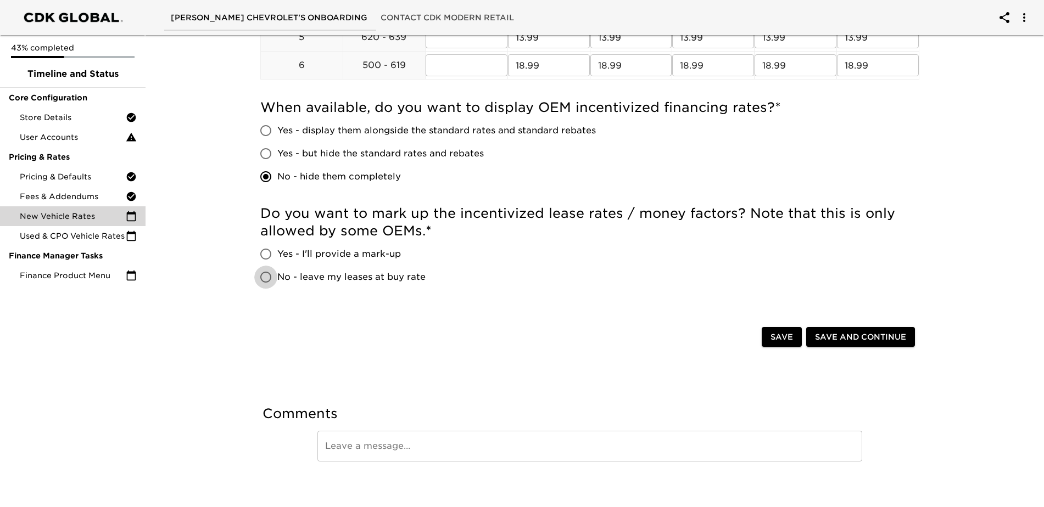
click at [266, 278] on input "No - leave my leases at buy rate" at bounding box center [265, 277] width 23 height 23
radio input "true"
click at [853, 337] on span "Save and Continue" at bounding box center [860, 338] width 91 height 14
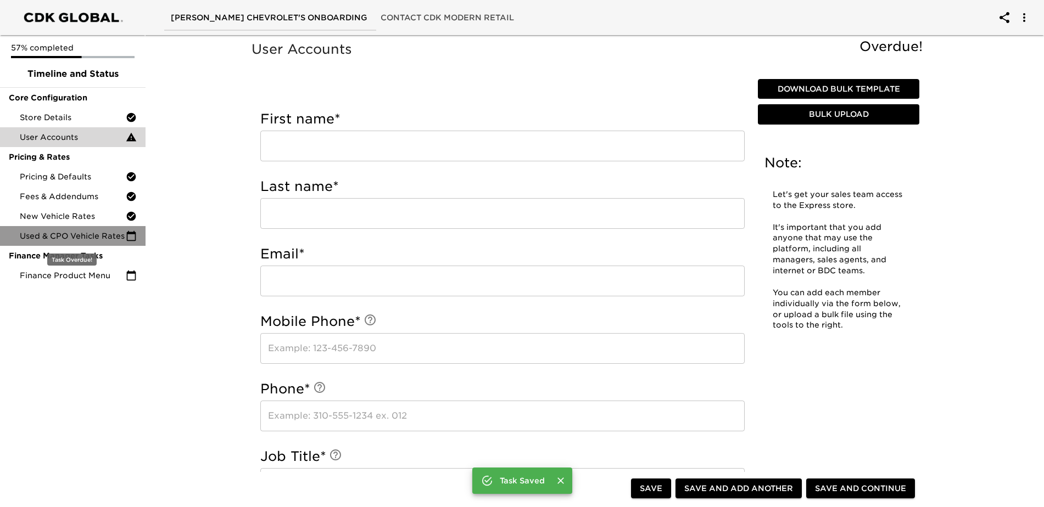
click at [131, 236] on icon at bounding box center [131, 236] width 11 height 11
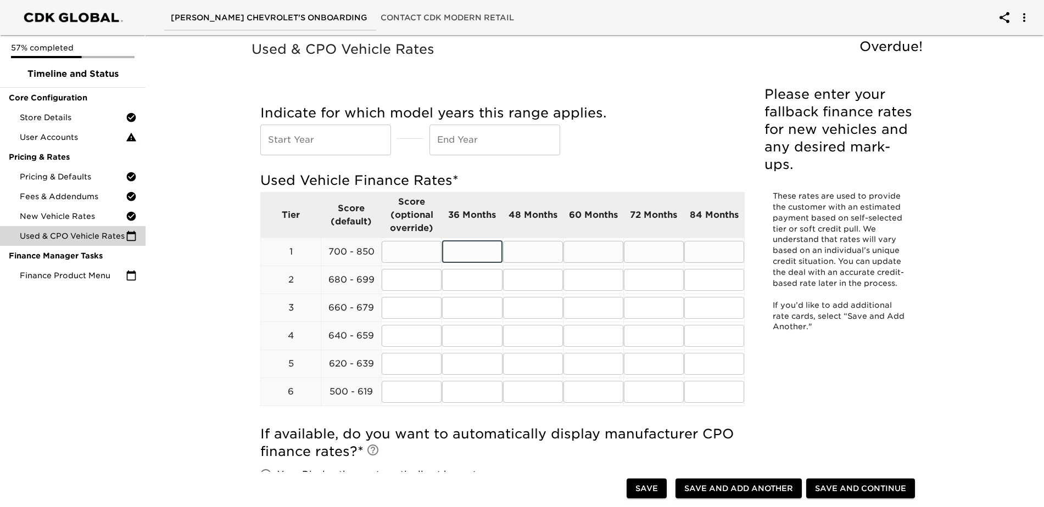
click at [459, 256] on input "text" at bounding box center [472, 252] width 60 height 22
type input "5.99"
type input "5."
type input "5.99"
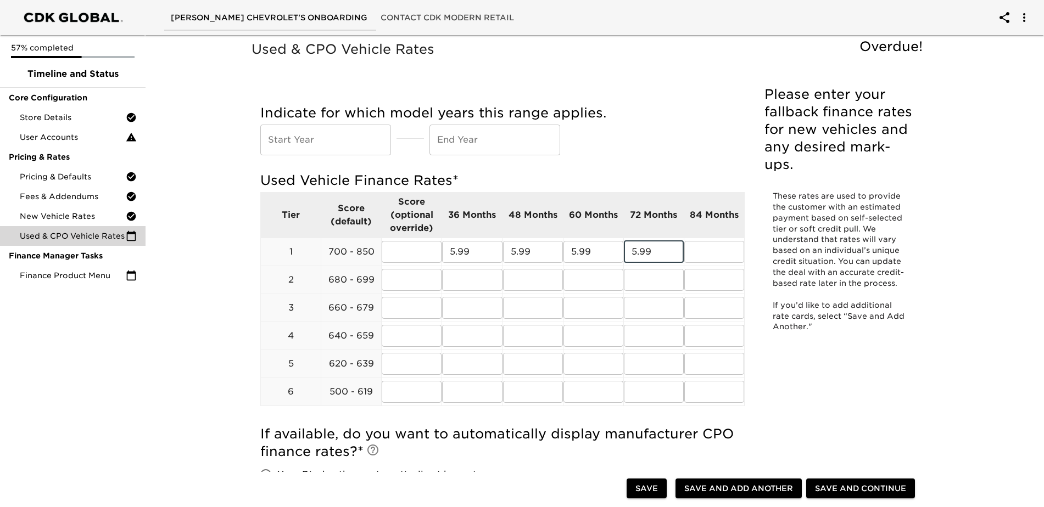
type input "5.99"
type input "7.99"
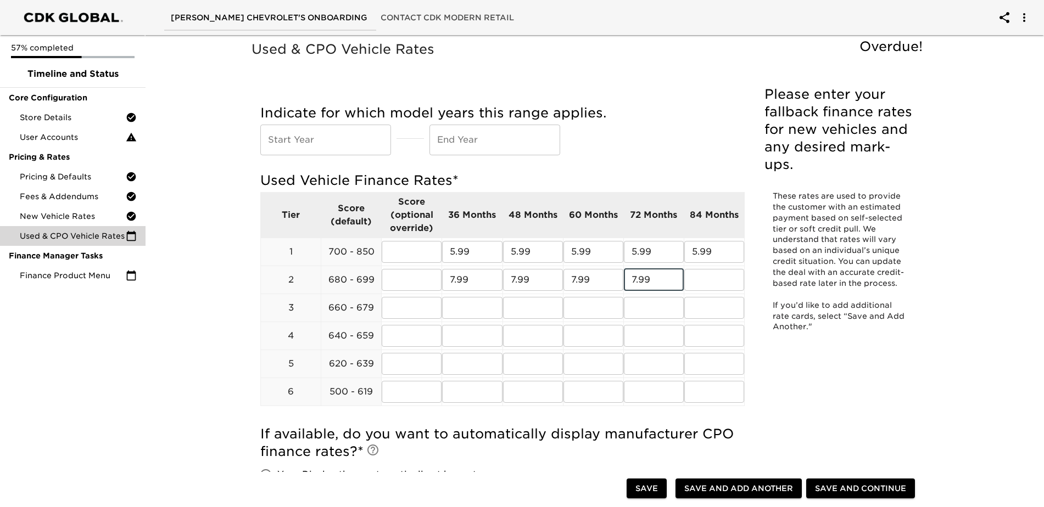
type input "7.99"
type input "9.99"
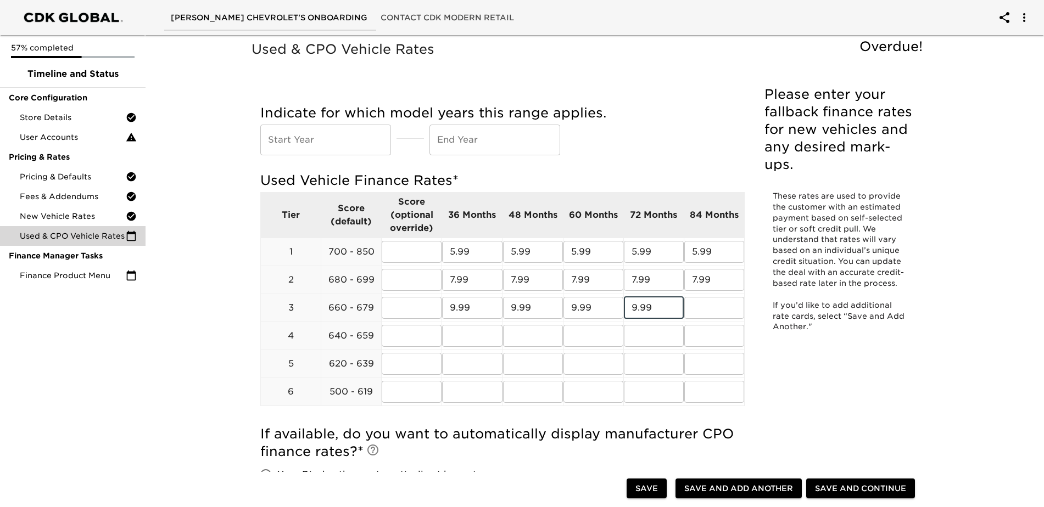
type input "9.99"
type input "12.99"
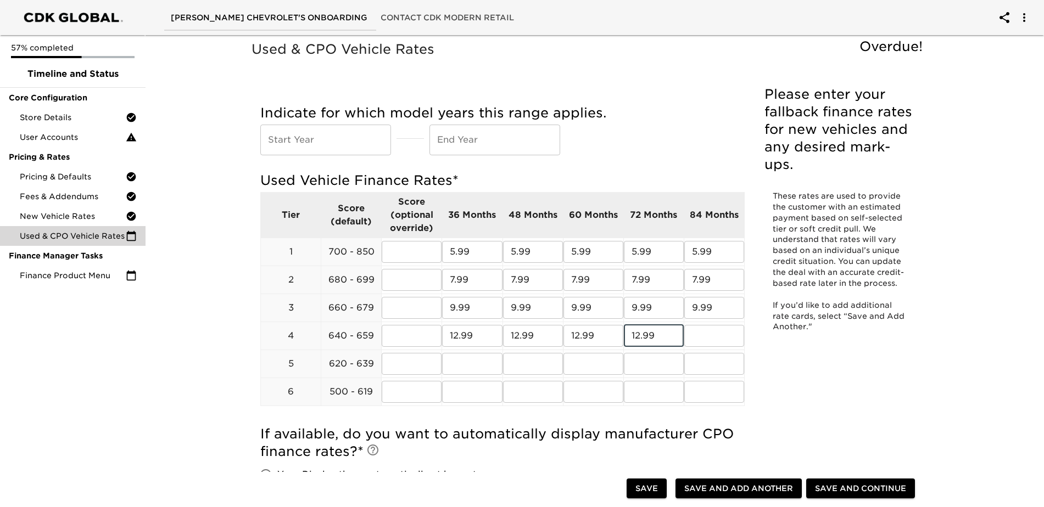
type input "12.99"
type input "14.99"
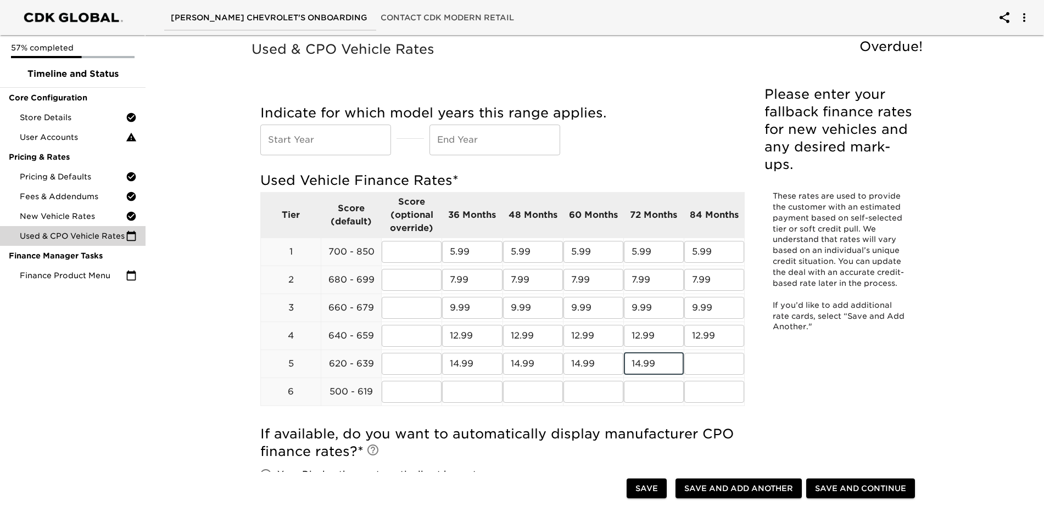
type input "14.99"
type input "18.99"
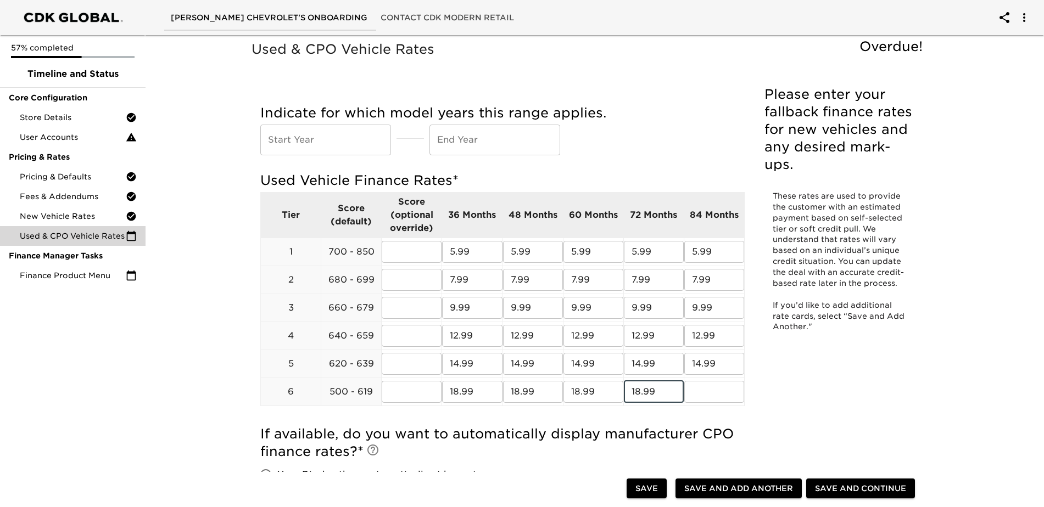
type input "18.99"
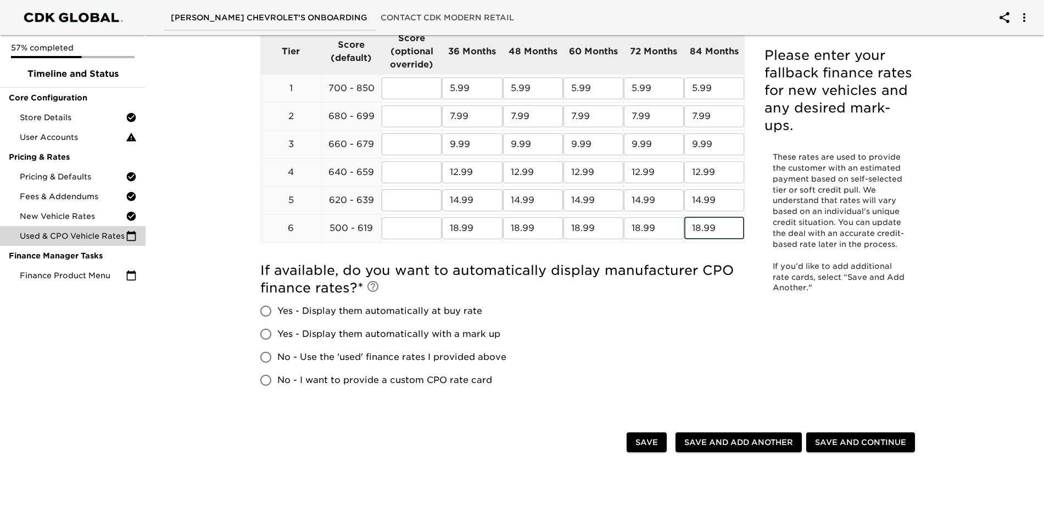
scroll to position [275, 0]
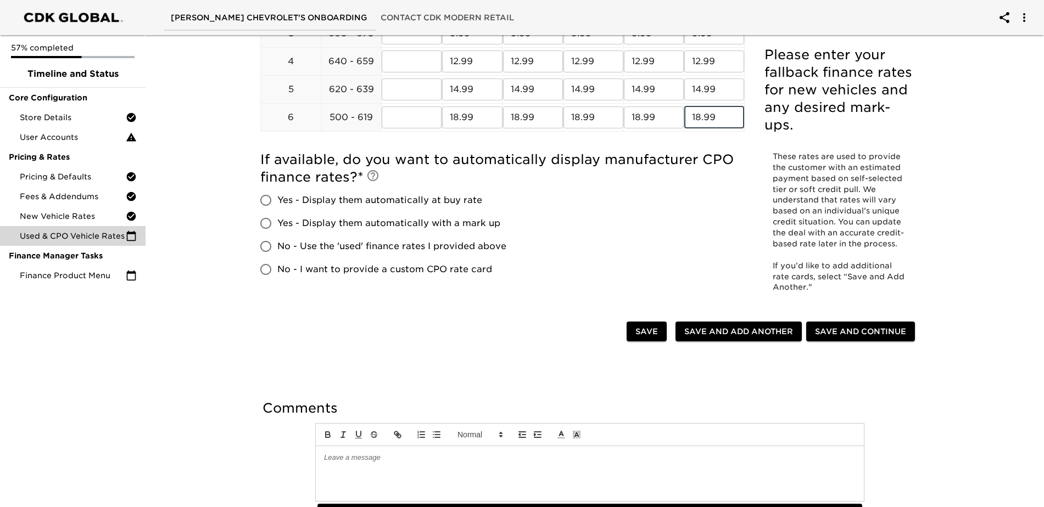
type input "18.99"
click at [263, 272] on input "No - I want to provide a custom CPO rate card" at bounding box center [265, 269] width 23 height 23
radio input "true"
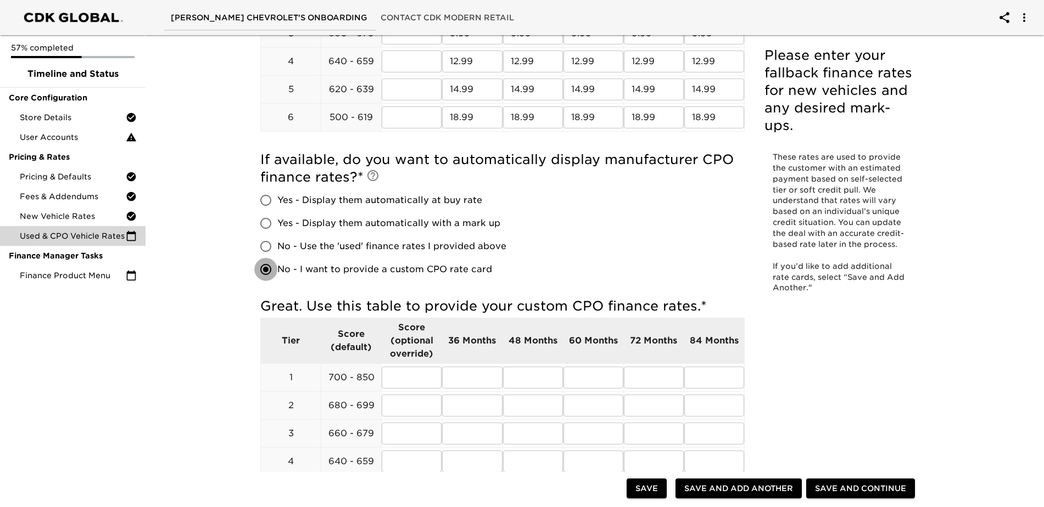
click at [267, 268] on input "No - I want to provide a custom CPO rate card" at bounding box center [265, 269] width 23 height 23
click at [262, 200] on input "Yes - Display them automatically at buy rate" at bounding box center [265, 200] width 23 height 23
radio input "true"
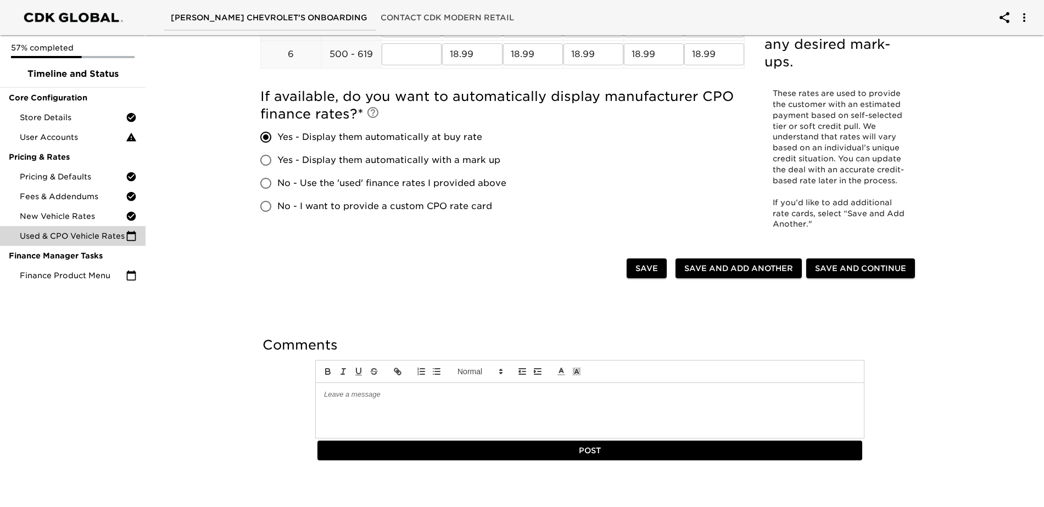
scroll to position [343, 0]
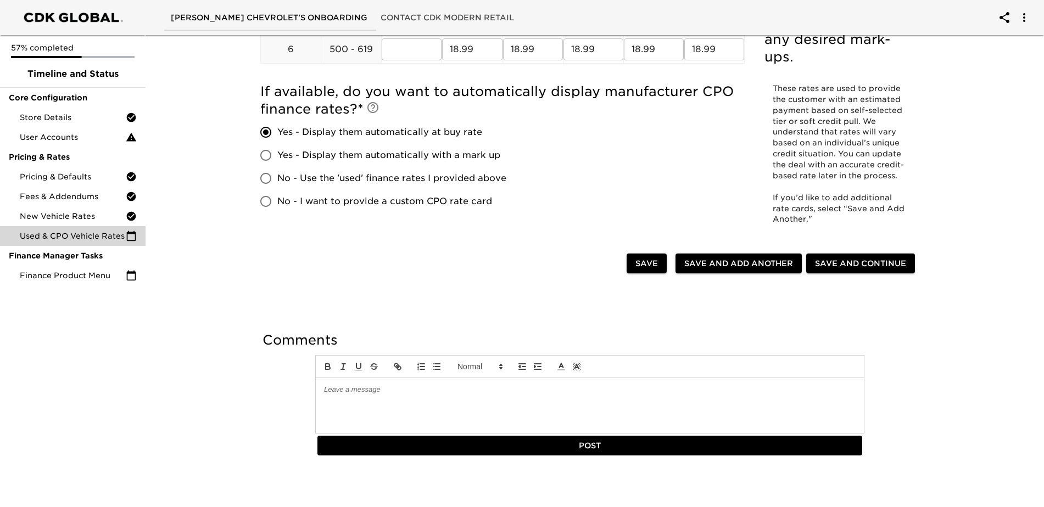
click at [846, 265] on span "Save and Continue" at bounding box center [860, 264] width 91 height 14
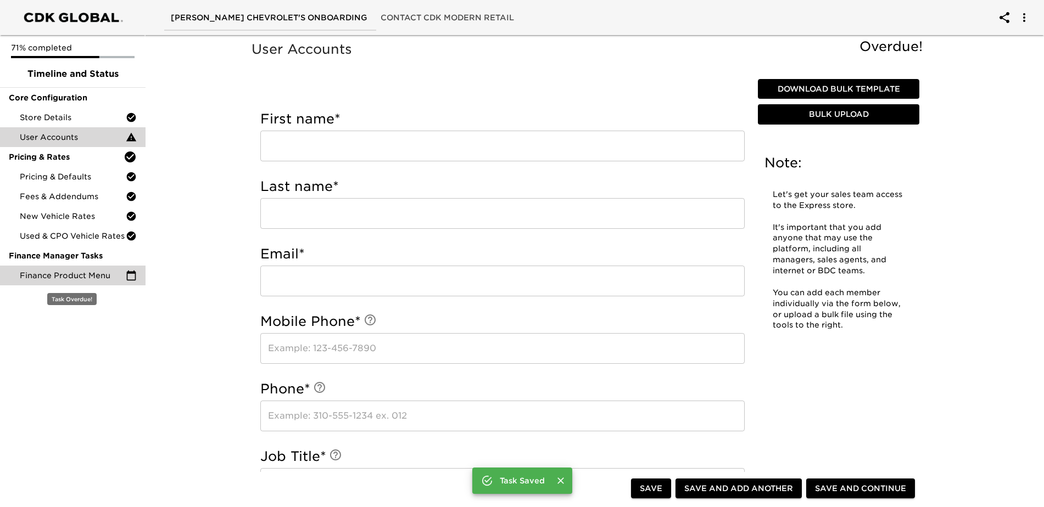
click at [131, 277] on icon at bounding box center [131, 275] width 11 height 11
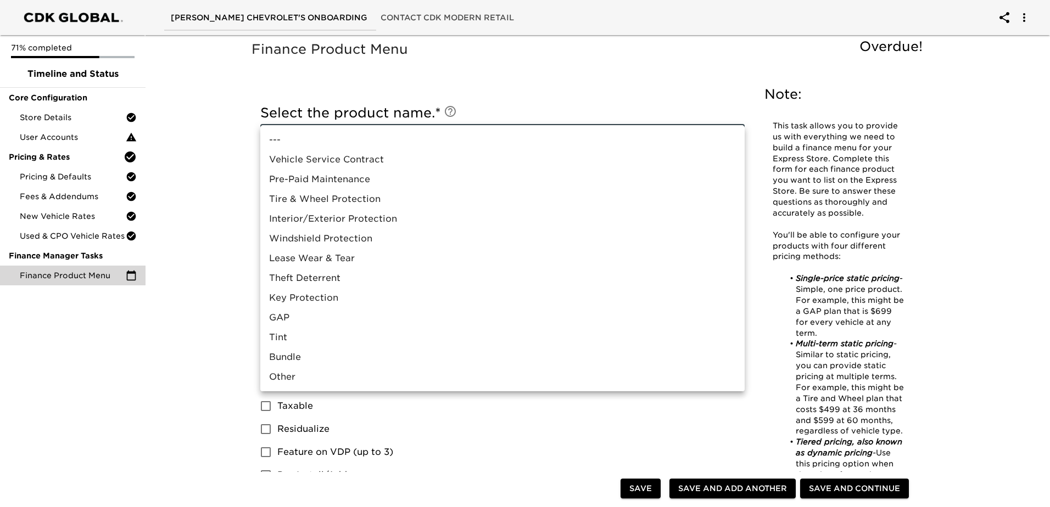
click at [351, 163] on li "Vehicle Service Contract" at bounding box center [502, 160] width 484 height 20
type input "Vehicle Service Contract"
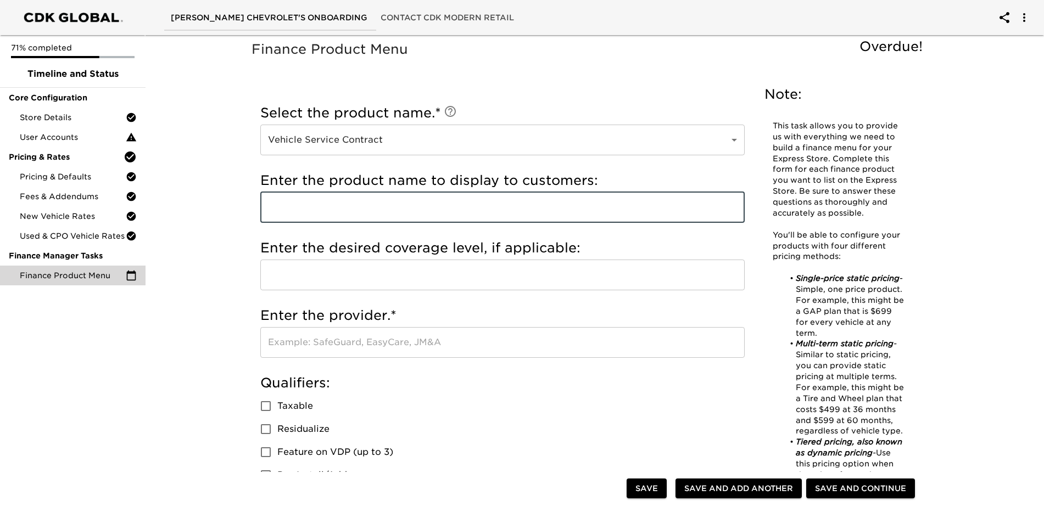
click at [337, 204] on input "text" at bounding box center [502, 207] width 484 height 31
type input "f"
type input "FIRST EXTENDED"
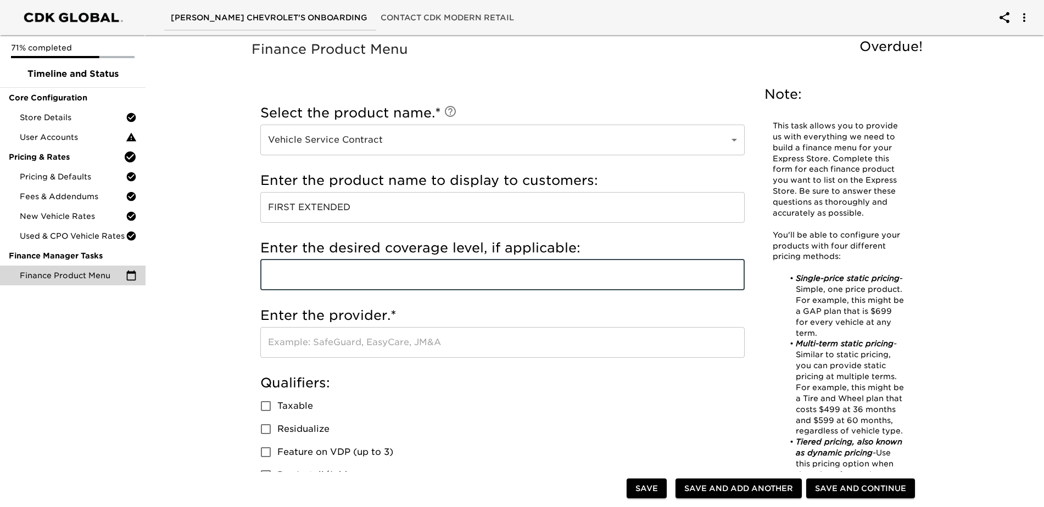
click at [299, 345] on input "text" at bounding box center [502, 342] width 484 height 31
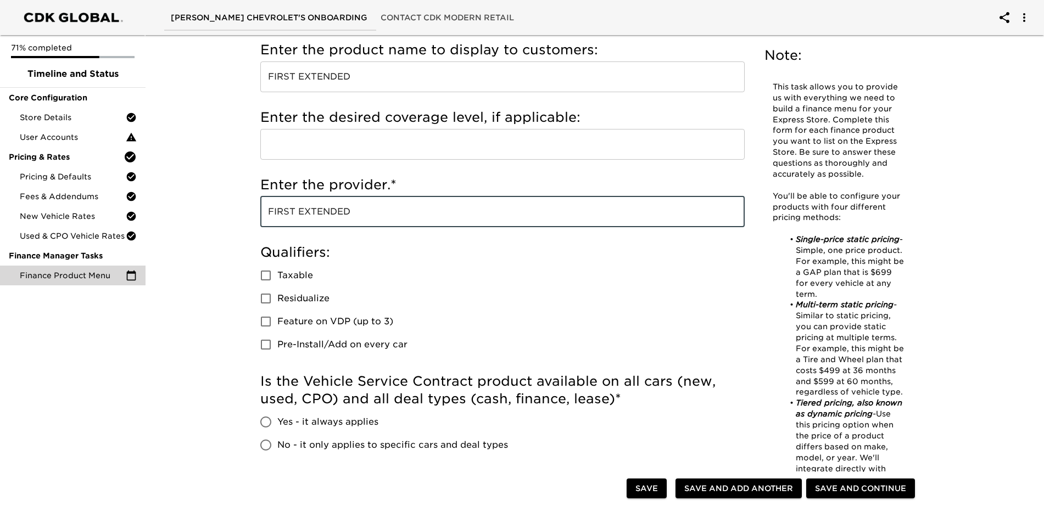
scroll to position [165, 0]
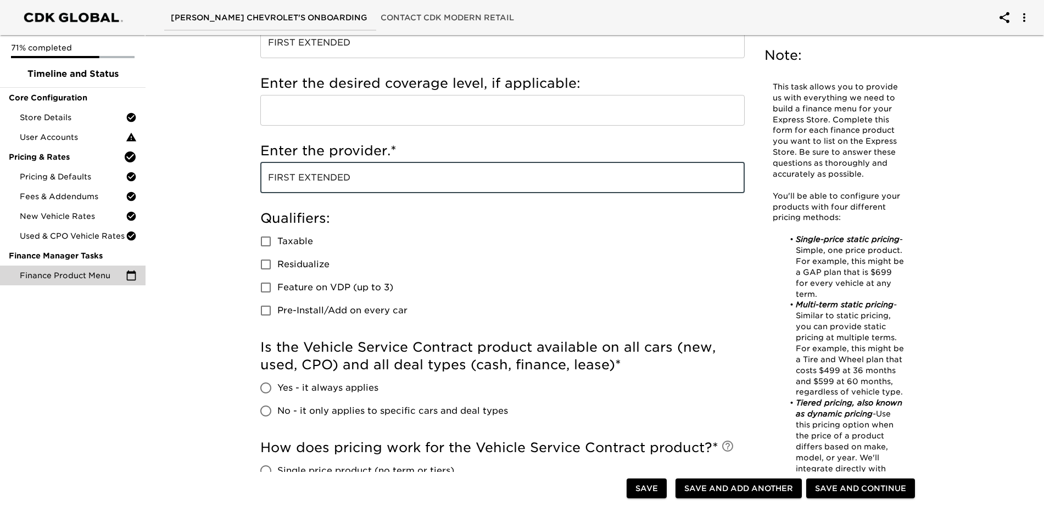
type input "FIRST EXTENDED"
click at [266, 390] on input "Yes - it always applies" at bounding box center [265, 388] width 23 height 23
radio input "true"
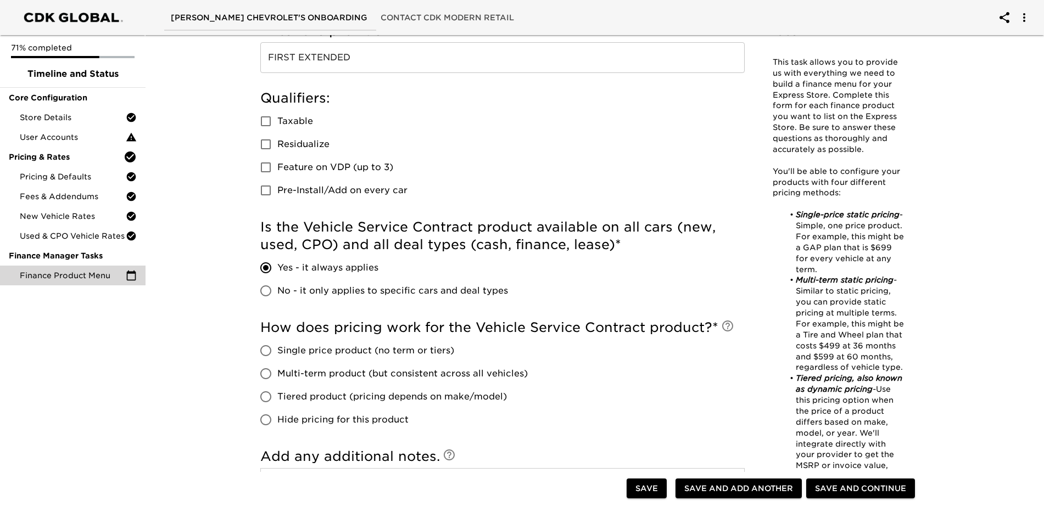
scroll to position [329, 0]
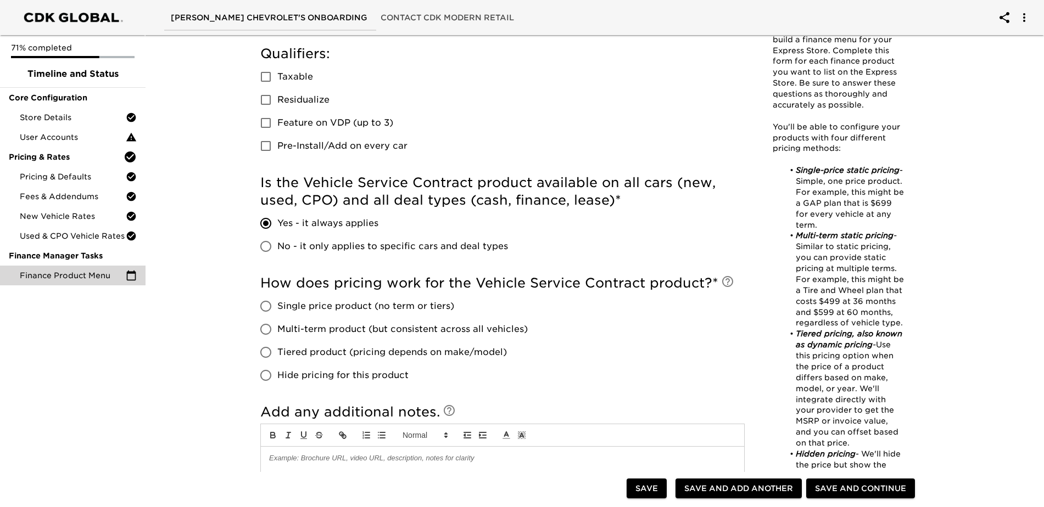
click at [265, 307] on input "Single price product (no term or tiers)" at bounding box center [265, 306] width 23 height 23
radio input "true"
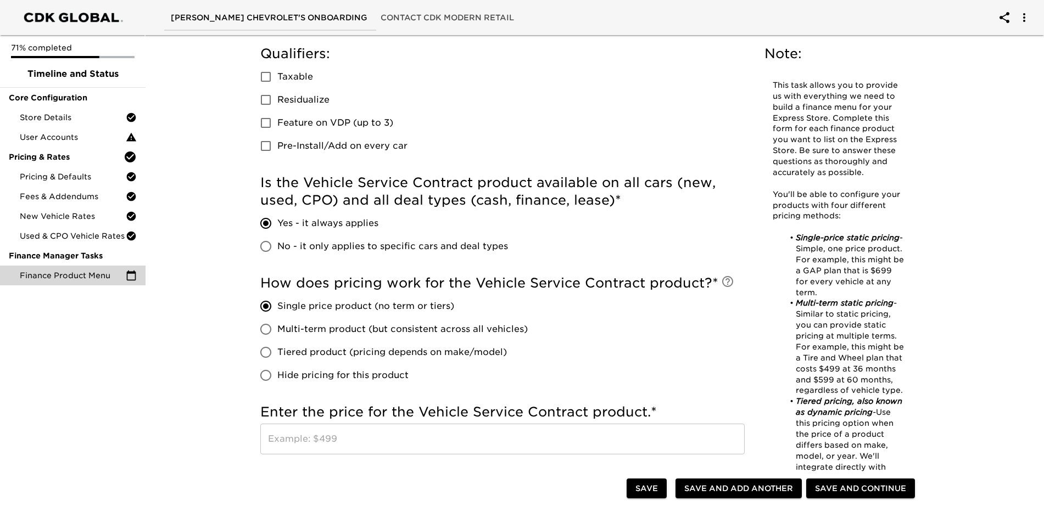
click at [265, 307] on input "Single price product (no term or tiers)" at bounding box center [265, 306] width 23 height 23
click at [262, 375] on input "Hide pricing for this product" at bounding box center [265, 375] width 23 height 23
radio input "true"
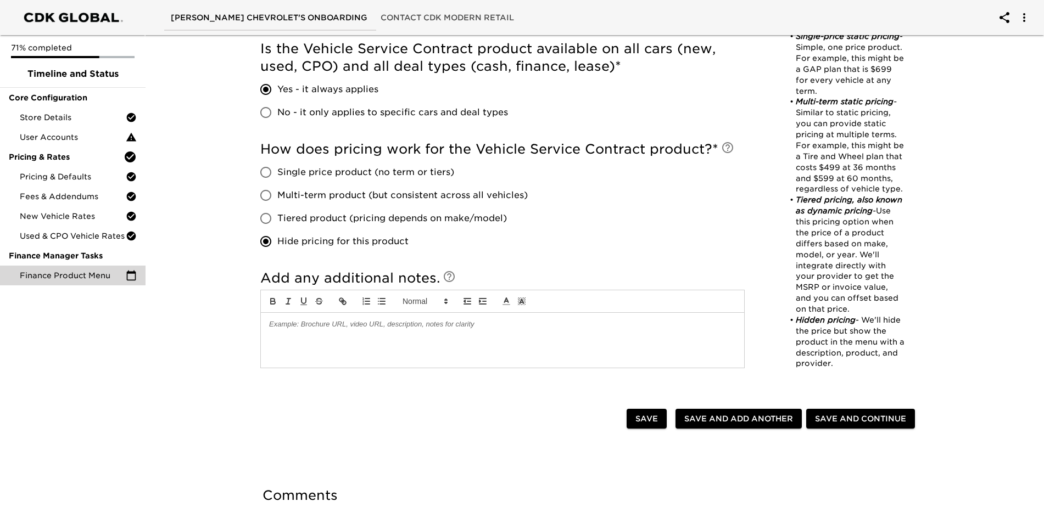
scroll to position [494, 0]
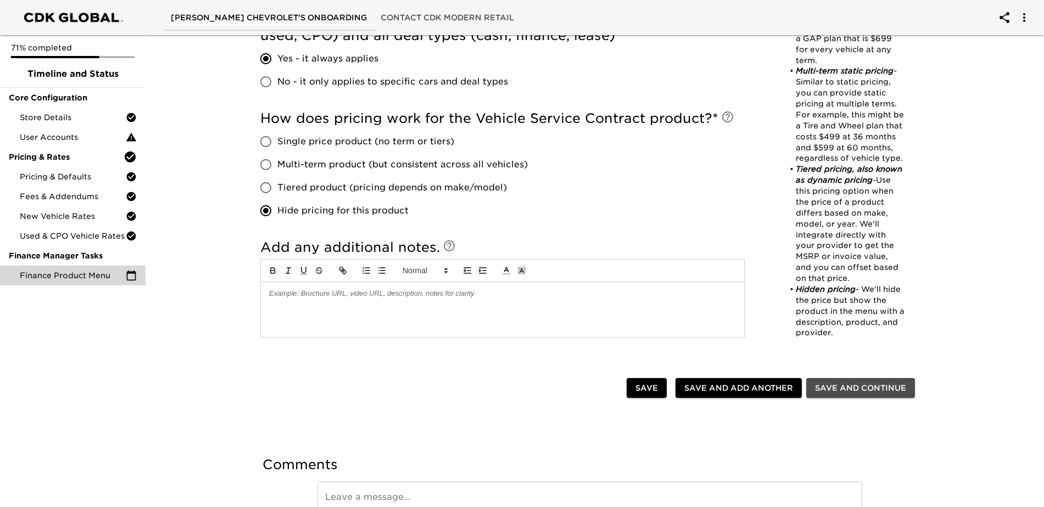
click at [835, 393] on span "Save and Continue" at bounding box center [860, 389] width 91 height 14
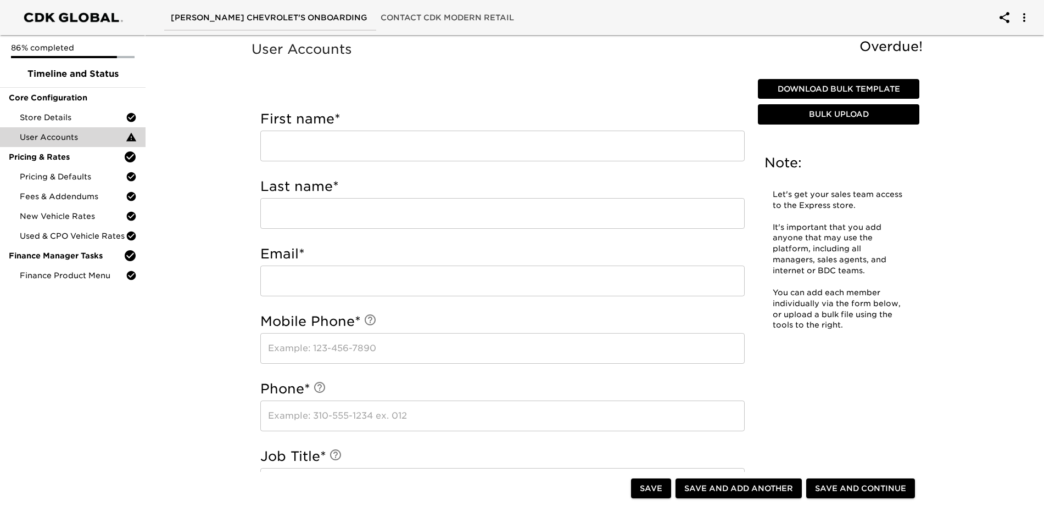
click at [850, 488] on span "Save and Continue" at bounding box center [860, 489] width 91 height 14
click at [450, 15] on span "Contact CDK Modern Retail" at bounding box center [447, 18] width 133 height 14
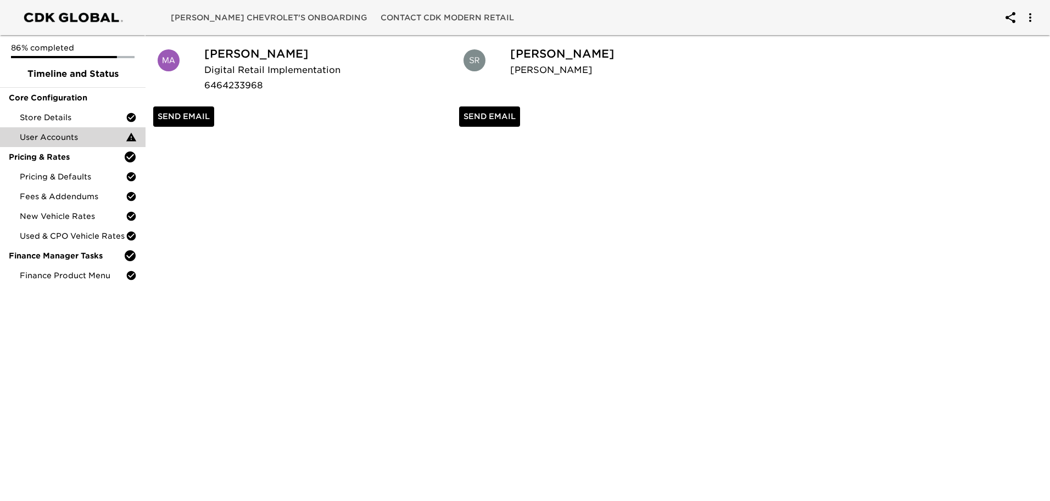
click at [171, 116] on span "Send Email" at bounding box center [184, 117] width 52 height 14
click at [245, 15] on span "[PERSON_NAME] Chevrolet's Onboarding" at bounding box center [269, 18] width 197 height 14
